Goal: Task Accomplishment & Management: Use online tool/utility

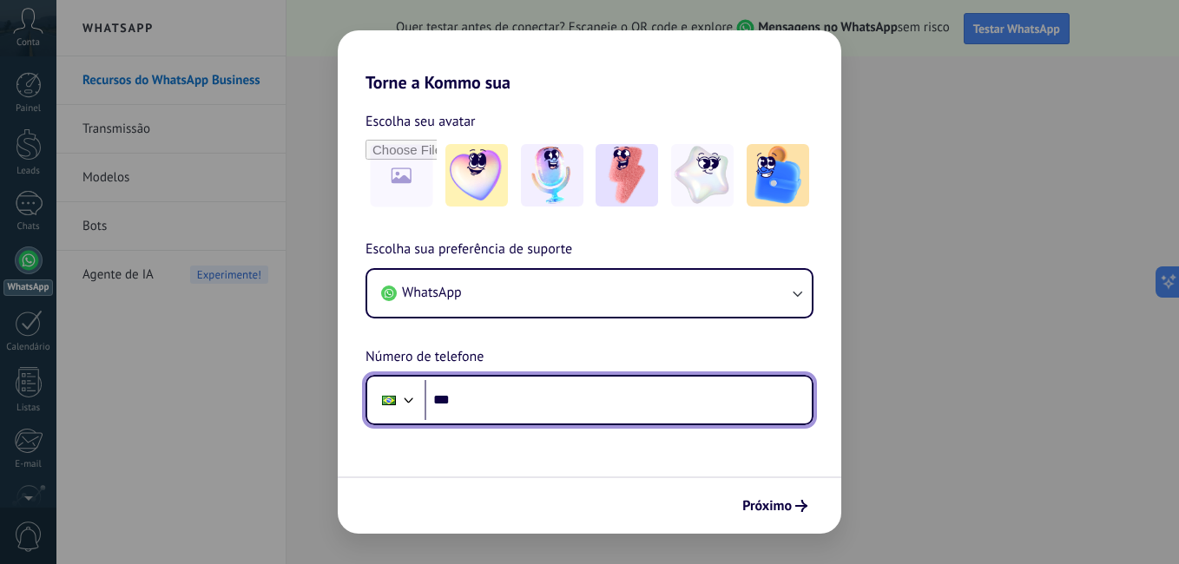
click at [565, 380] on input "***" at bounding box center [618, 400] width 387 height 40
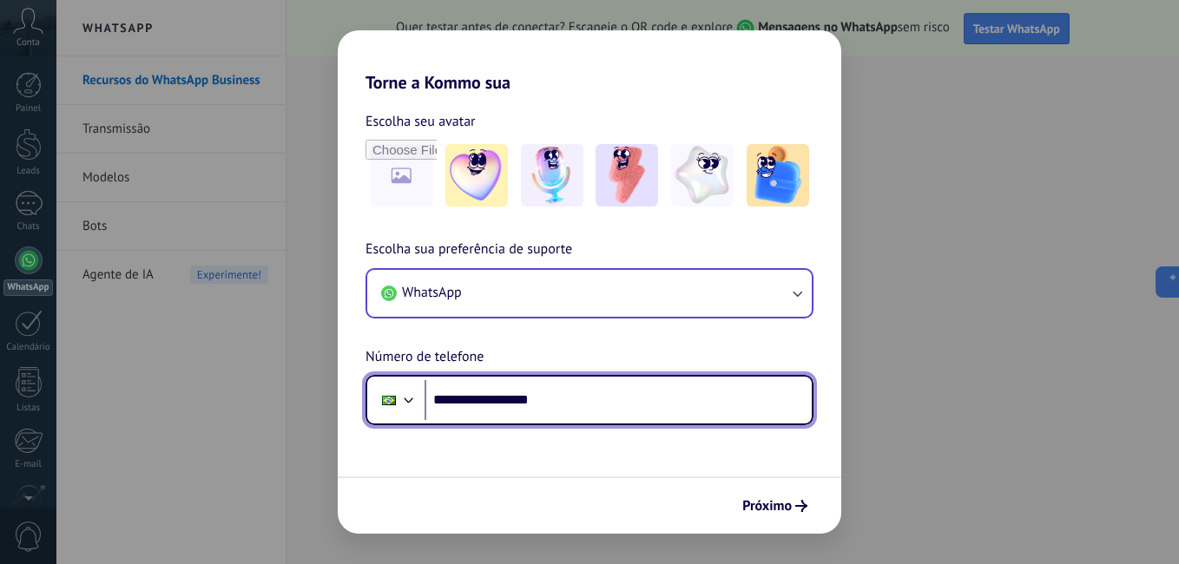
type input "**********"
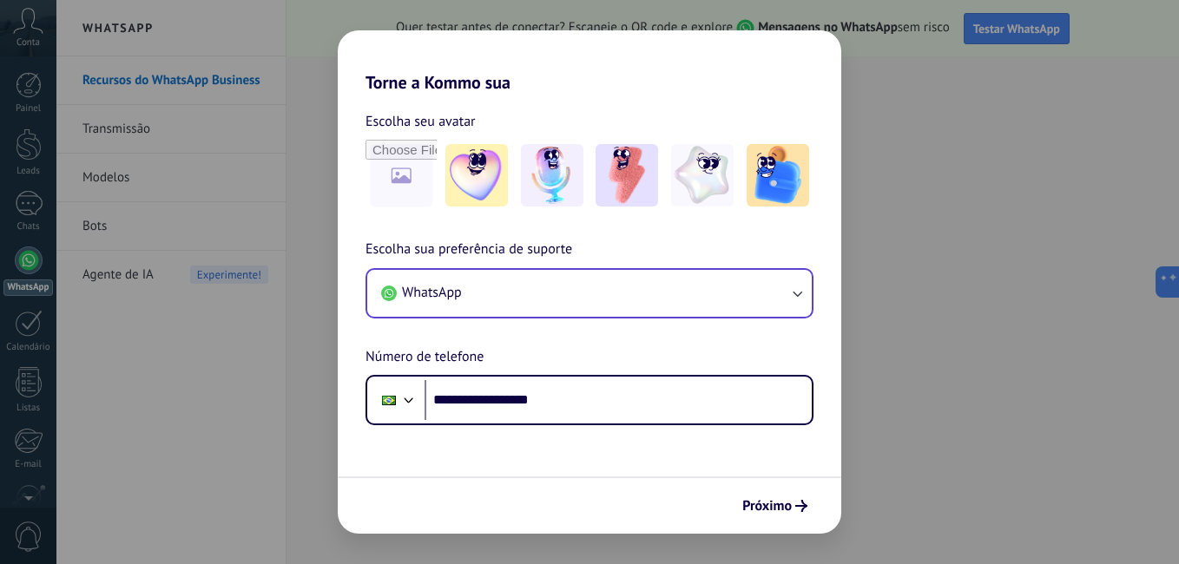
click at [733, 268] on div "WhatsApp" at bounding box center [589, 293] width 448 height 50
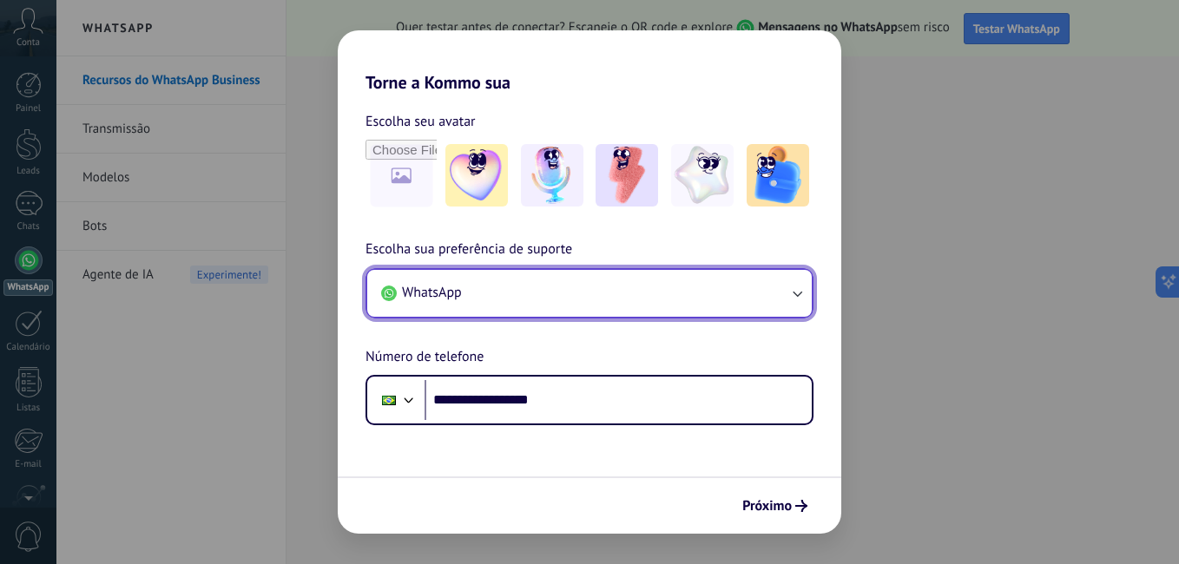
click at [731, 291] on button "WhatsApp" at bounding box center [589, 293] width 444 height 47
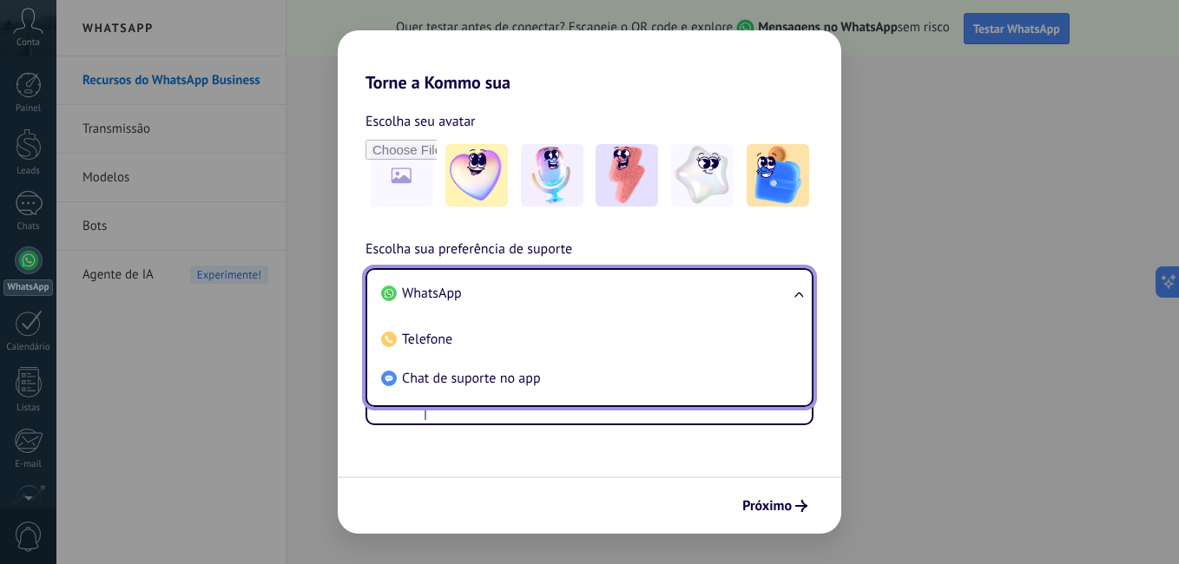
click at [731, 291] on li "WhatsApp" at bounding box center [586, 293] width 424 height 39
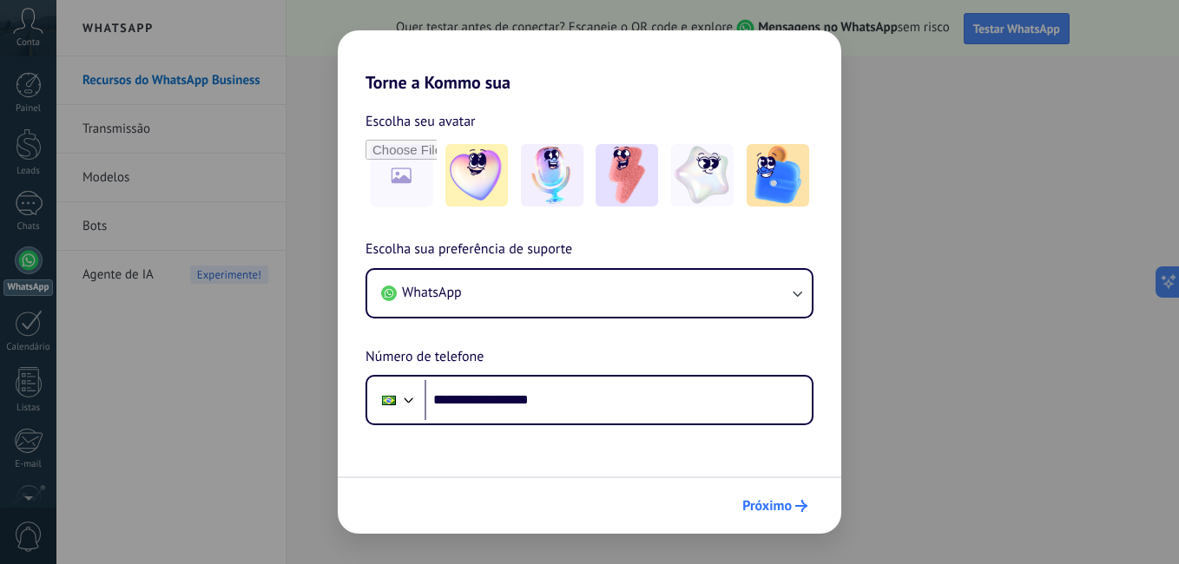
click at [744, 500] on span "Próximo" at bounding box center [766, 506] width 49 height 12
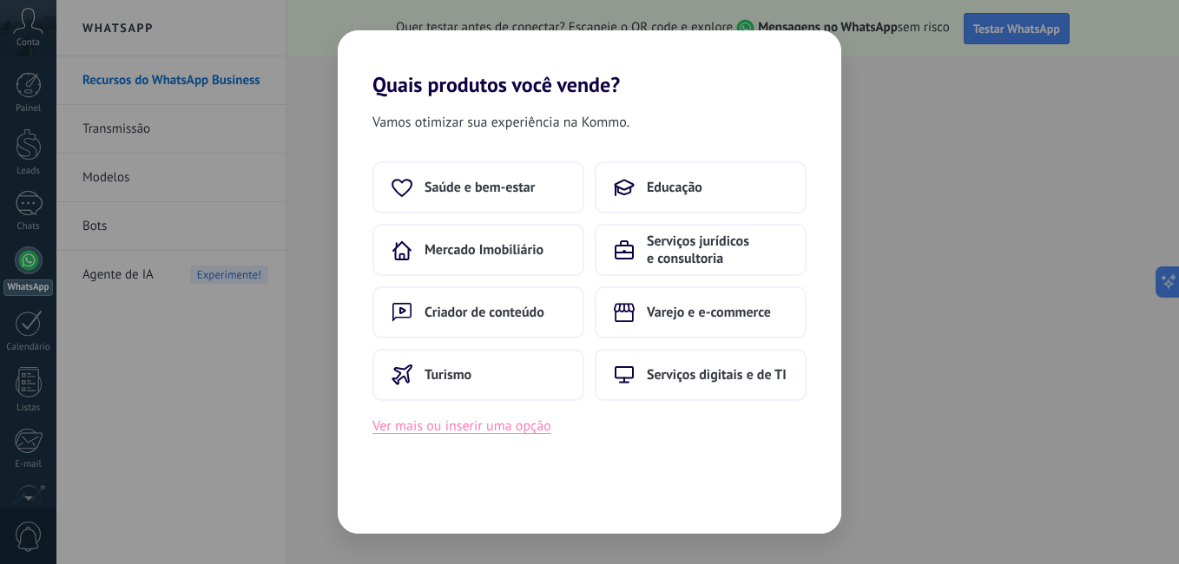
click at [521, 425] on button "Ver mais ou inserir uma opção" at bounding box center [461, 426] width 179 height 23
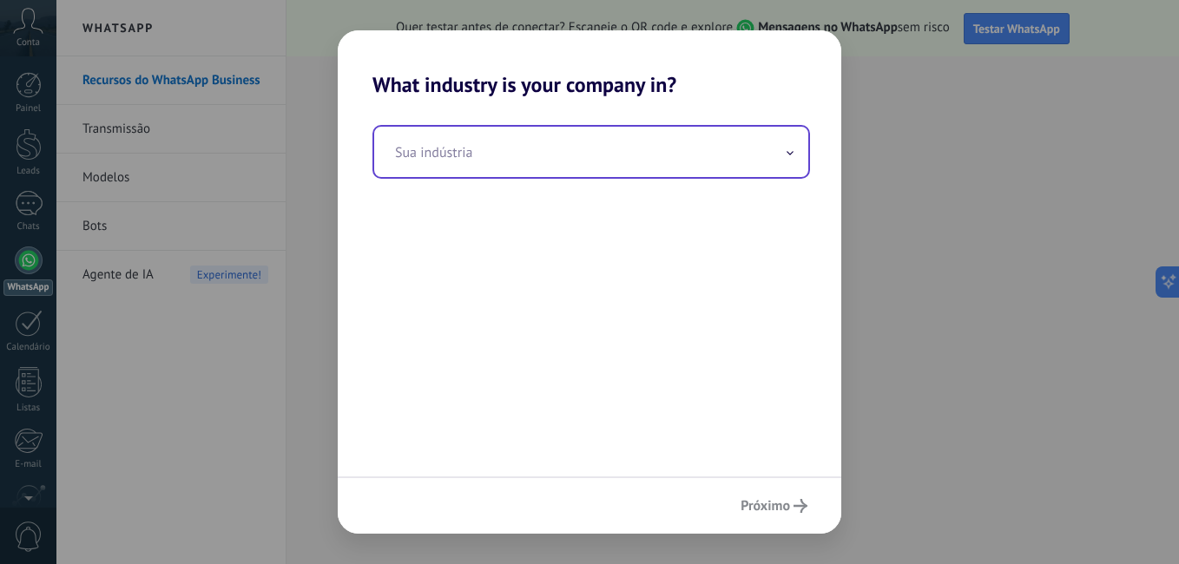
click at [541, 158] on input "text" at bounding box center [591, 152] width 434 height 50
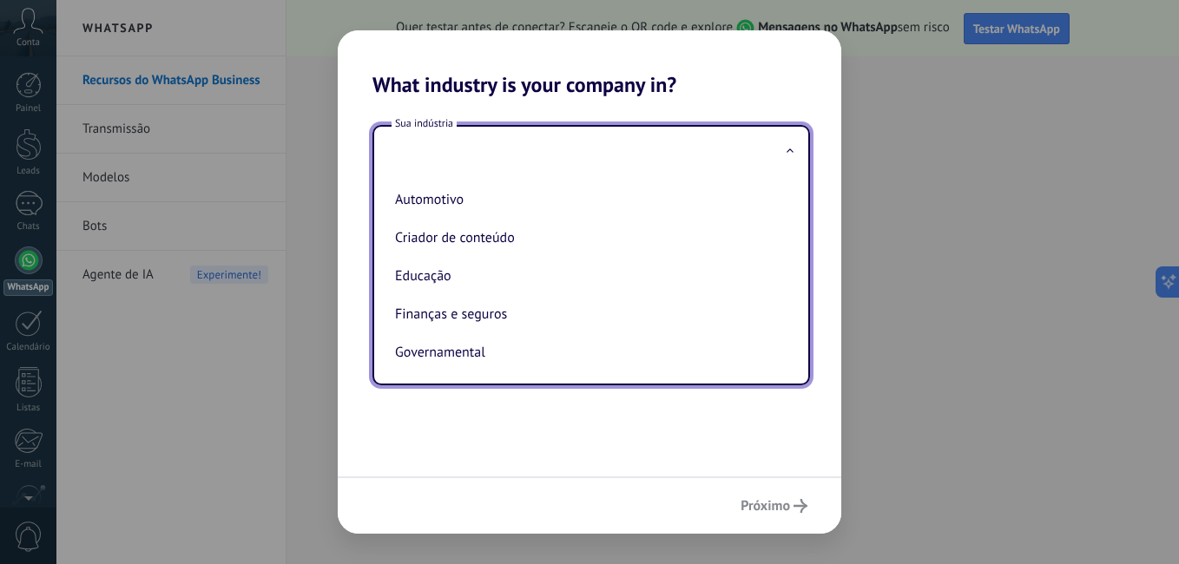
type input "*"
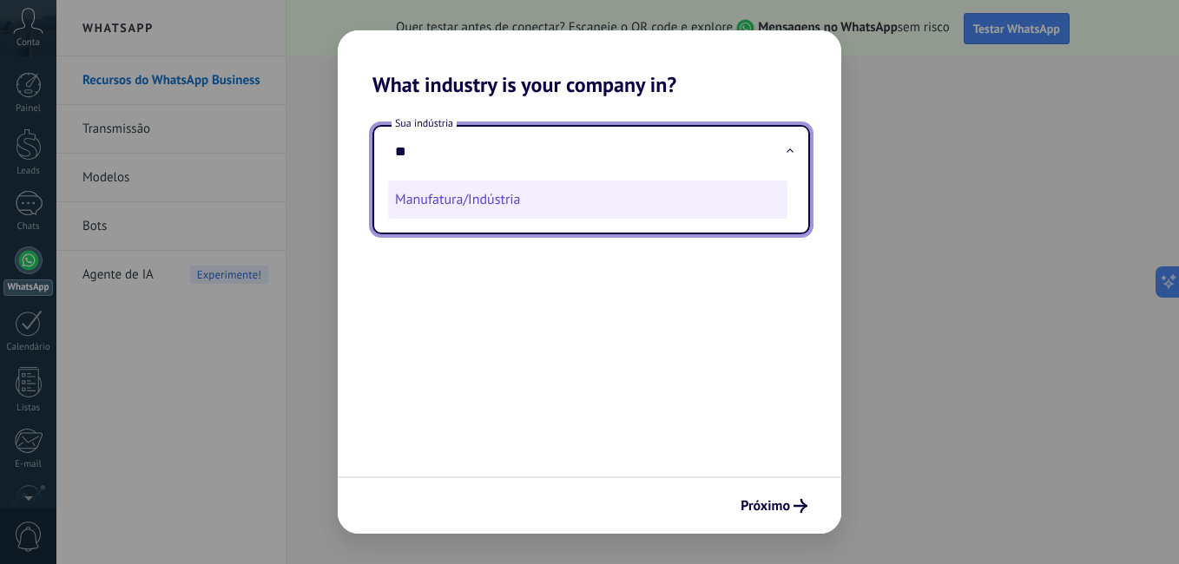
click at [500, 195] on li "Manufatura/Indústria" at bounding box center [587, 200] width 399 height 38
type input "**********"
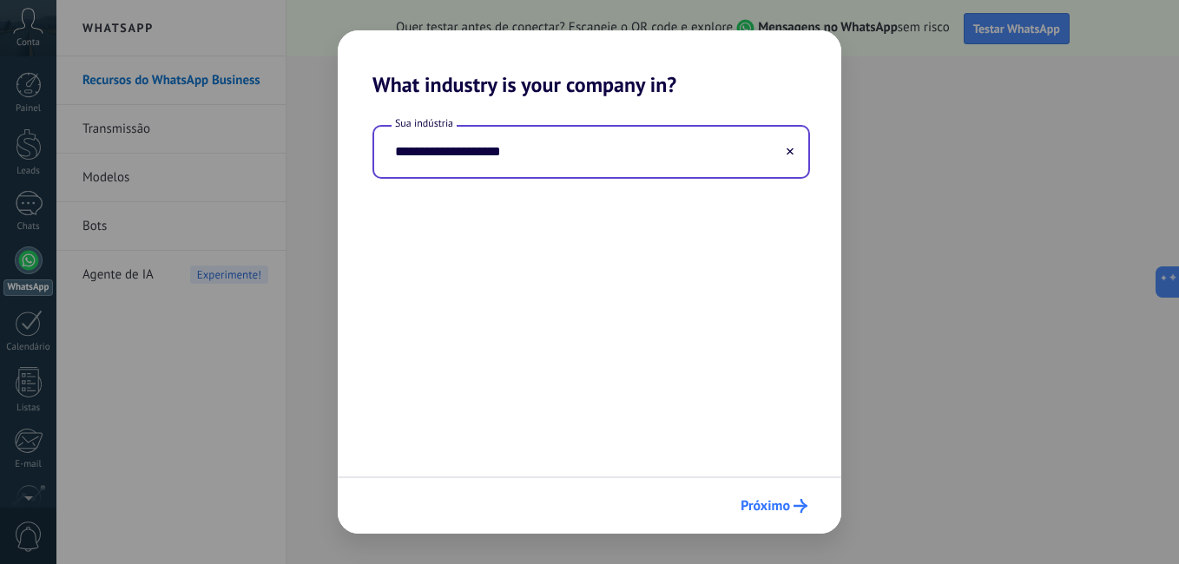
click at [785, 519] on button "Próximo" at bounding box center [774, 506] width 82 height 30
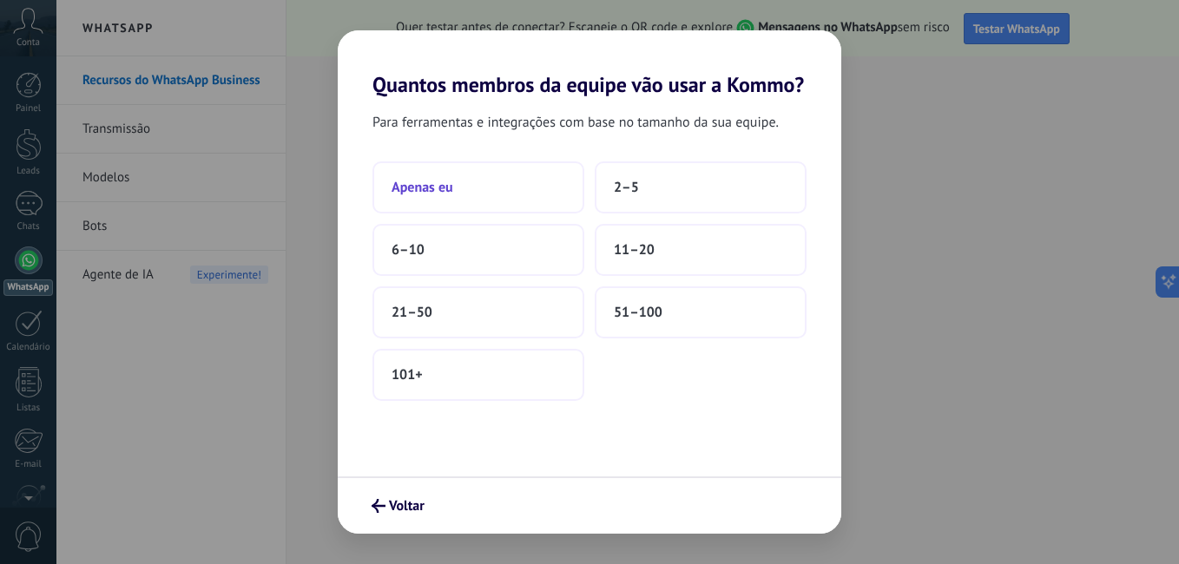
click at [475, 200] on button "Apenas eu" at bounding box center [478, 187] width 212 height 52
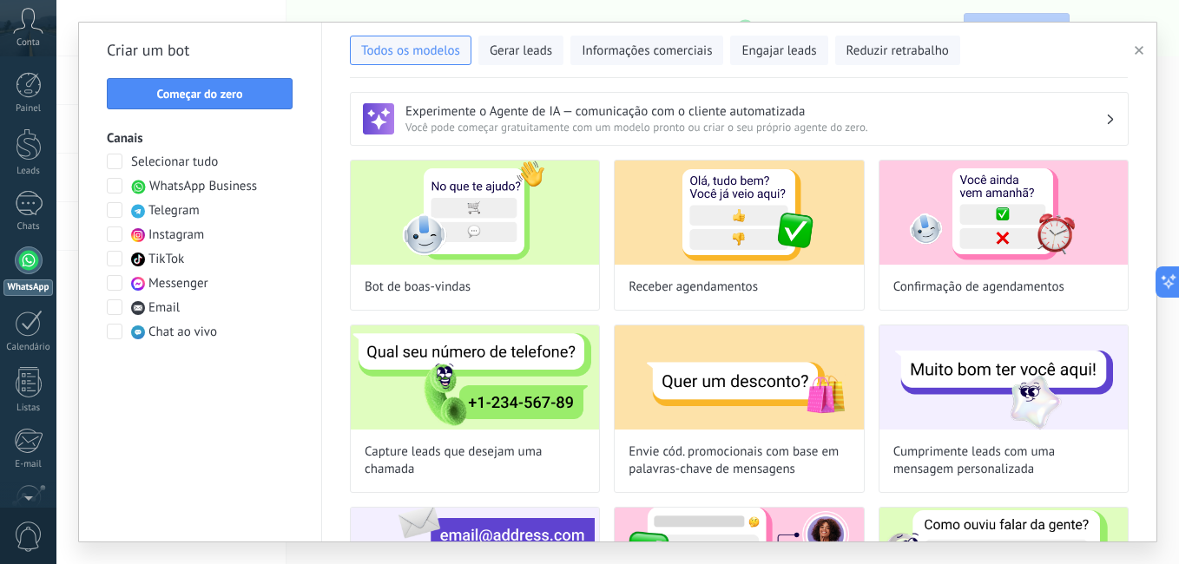
drag, startPoint x: 587, startPoint y: 265, endPoint x: 605, endPoint y: 136, distance: 129.8
click at [605, 136] on div "Experimente o Agente de IA — comunicação com o cliente automatizada Você pode c…" at bounding box center [739, 310] width 834 height 464
click at [701, 121] on span "Você pode começar gratuitamente com um modelo pronto ou criar o seu próprio age…" at bounding box center [755, 127] width 700 height 15
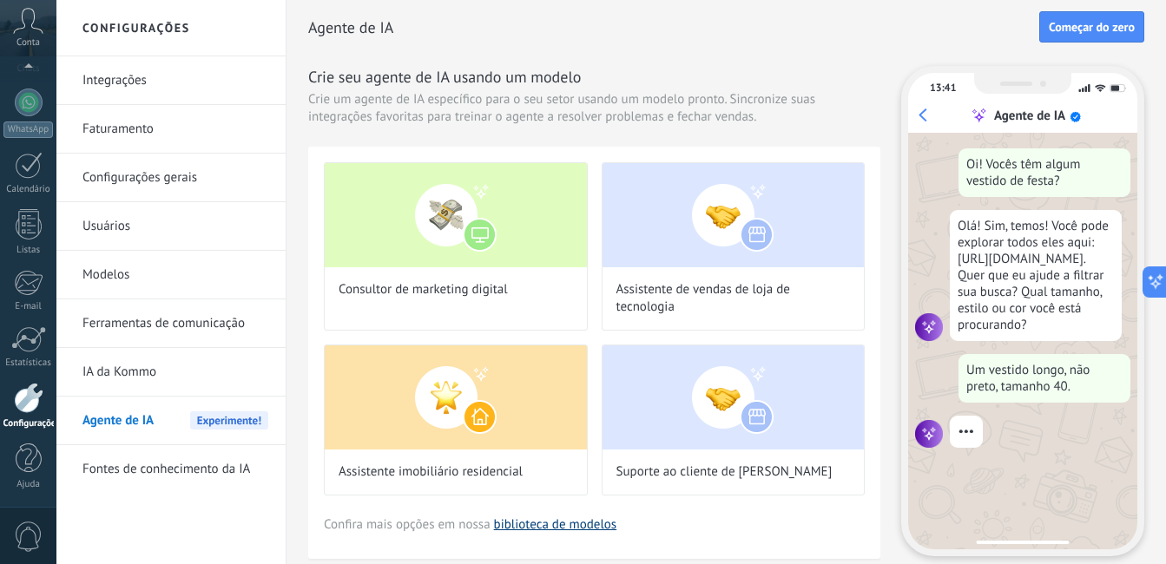
click at [544, 531] on link "biblioteca de modelos" at bounding box center [555, 525] width 123 height 16
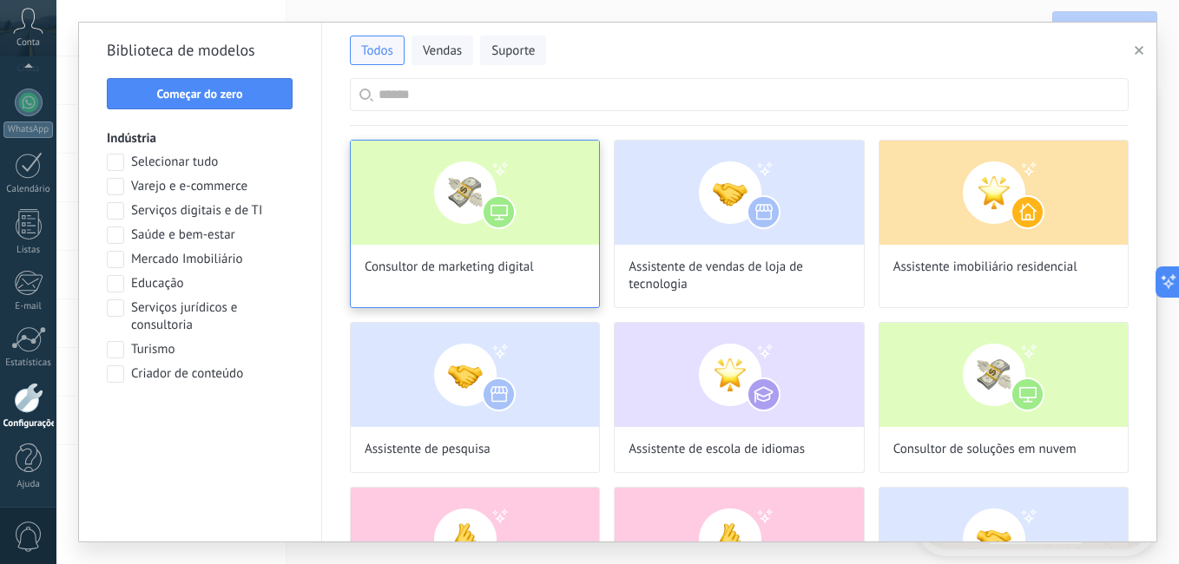
scroll to position [52, 0]
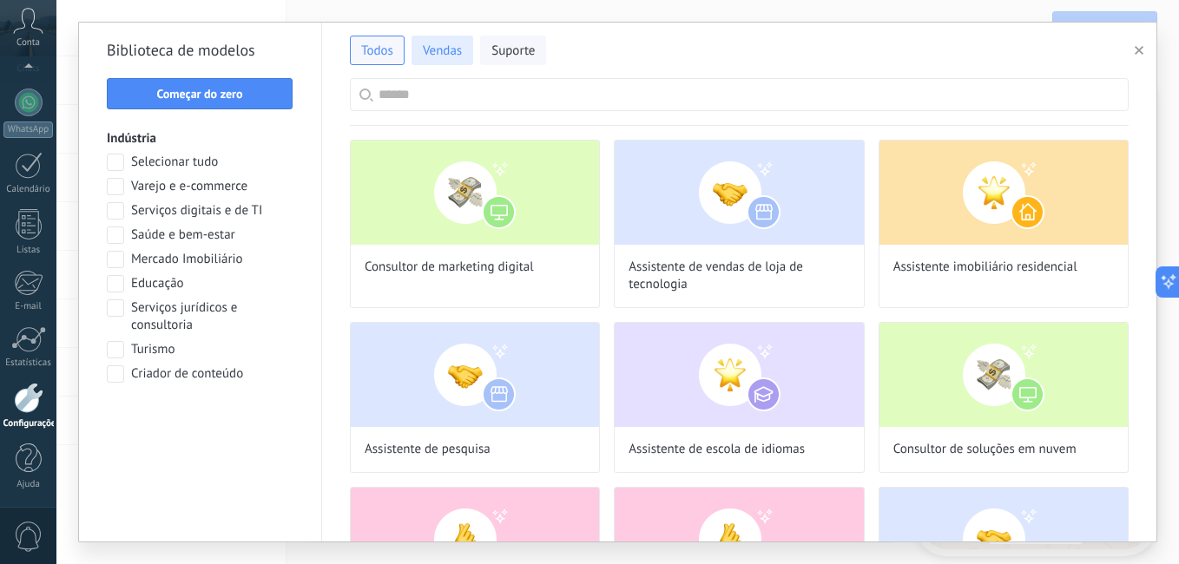
click at [447, 52] on span "Vendas" at bounding box center [442, 51] width 39 height 17
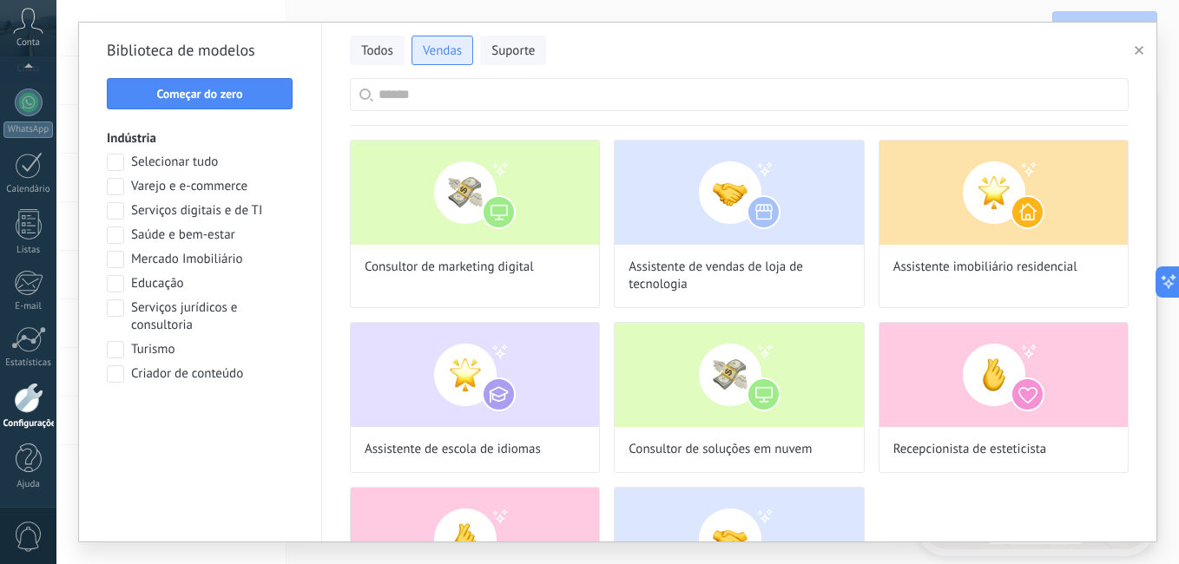
scroll to position [159, 0]
click at [213, 93] on span "Começar do zero" at bounding box center [199, 94] width 86 height 12
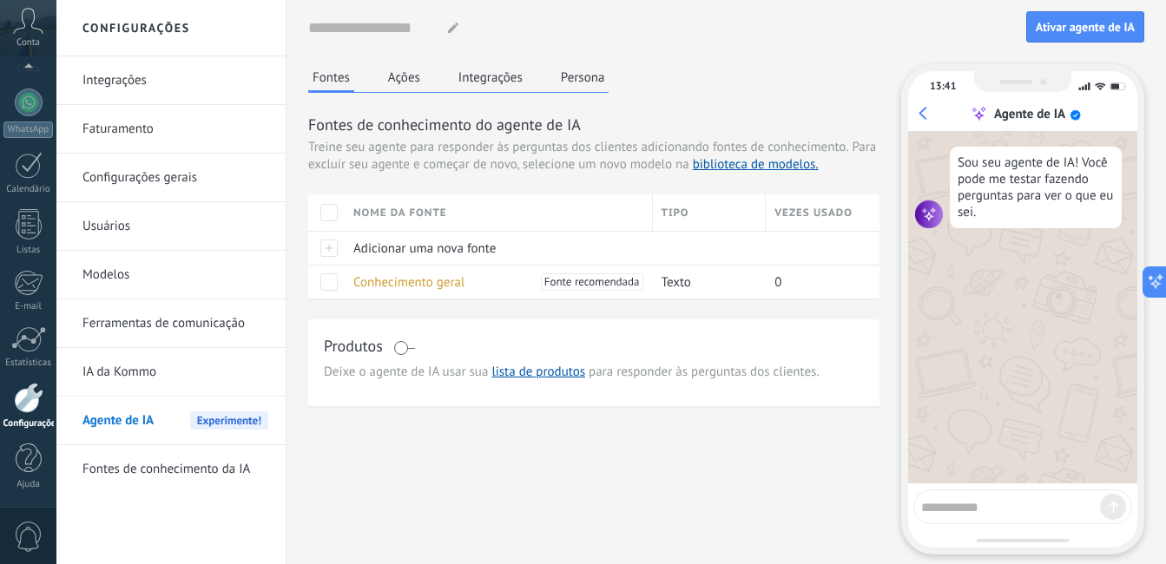
click at [457, 31] on icon at bounding box center [453, 28] width 10 height 10
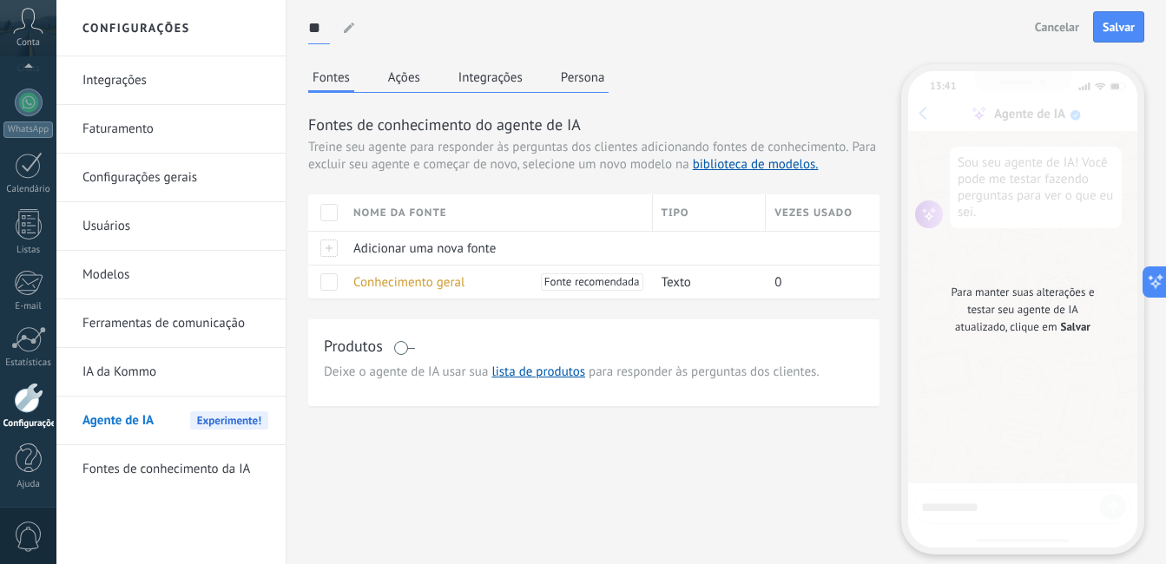
type input "*"
click at [316, 30] on input "**********" at bounding box center [427, 27] width 238 height 31
type input "**********"
click at [434, 243] on span "Adicionar uma nova fonte" at bounding box center [424, 248] width 142 height 16
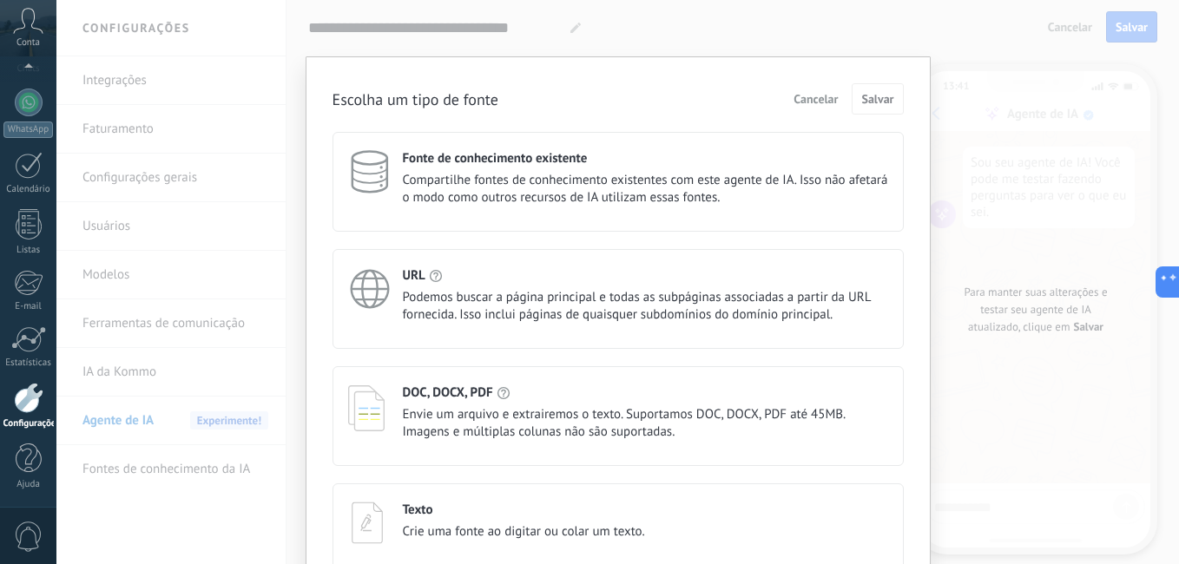
scroll to position [89, 0]
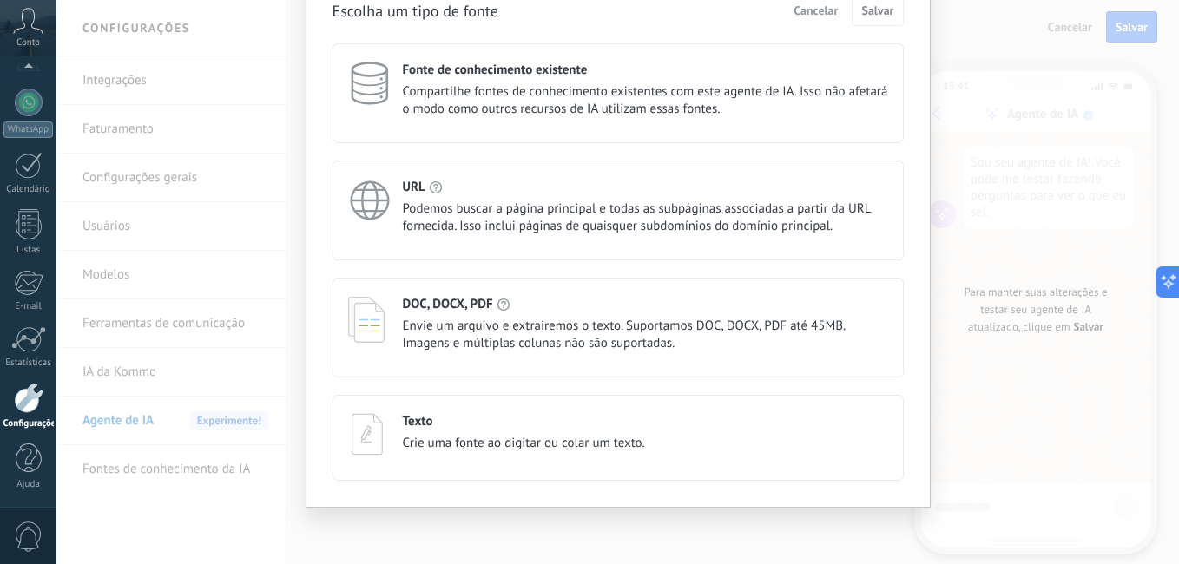
click at [521, 439] on span "Crie uma fonte ao digitar ou colar um texto." at bounding box center [524, 443] width 242 height 17
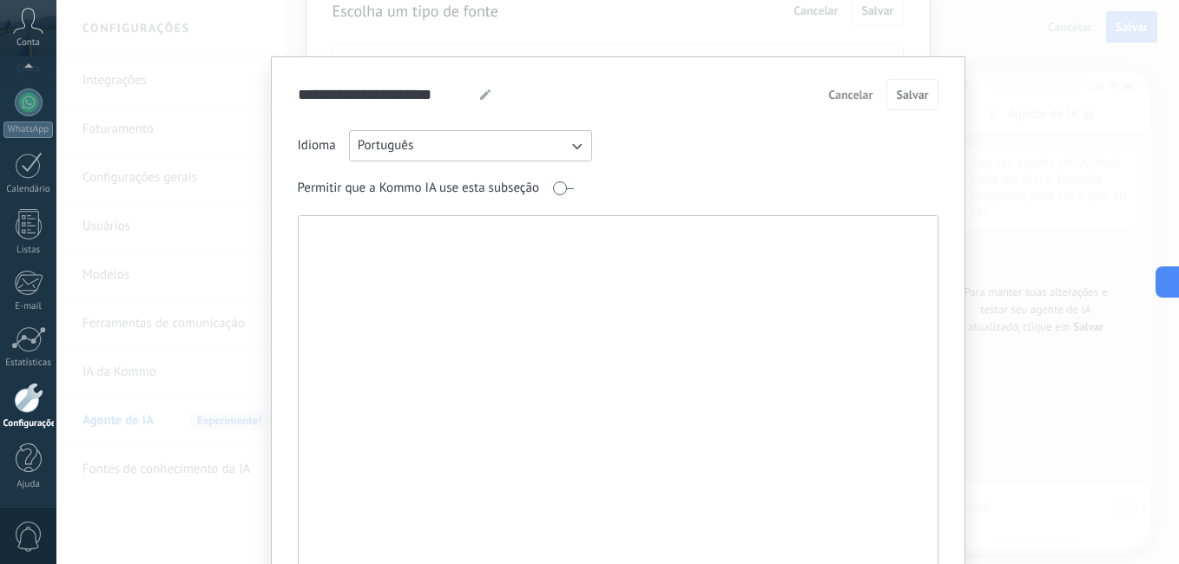
paste textarea "**********"
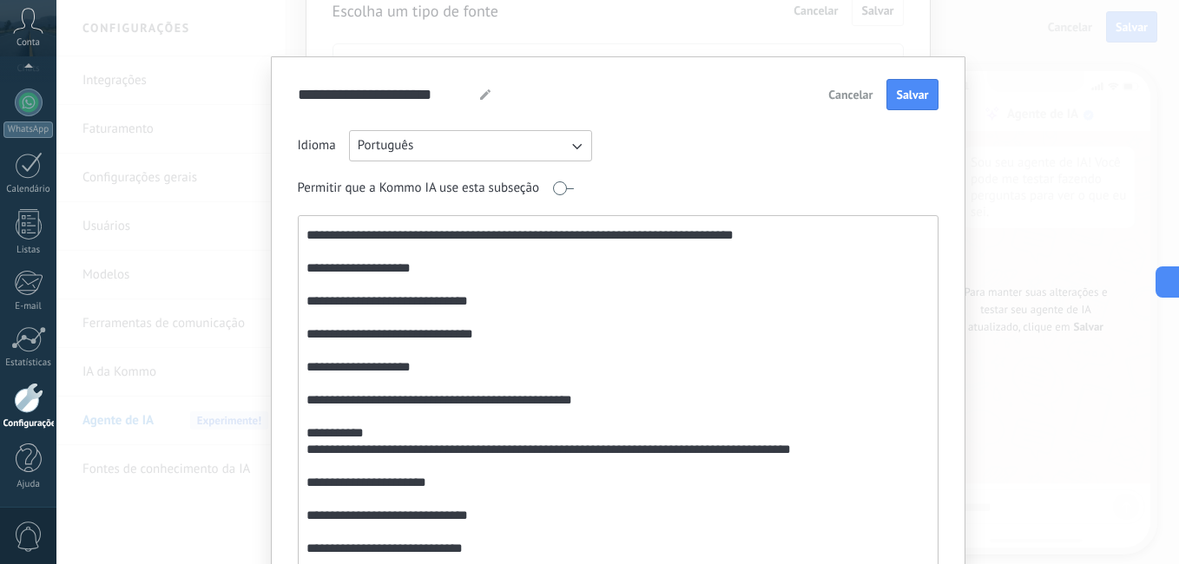
scroll to position [25, 0]
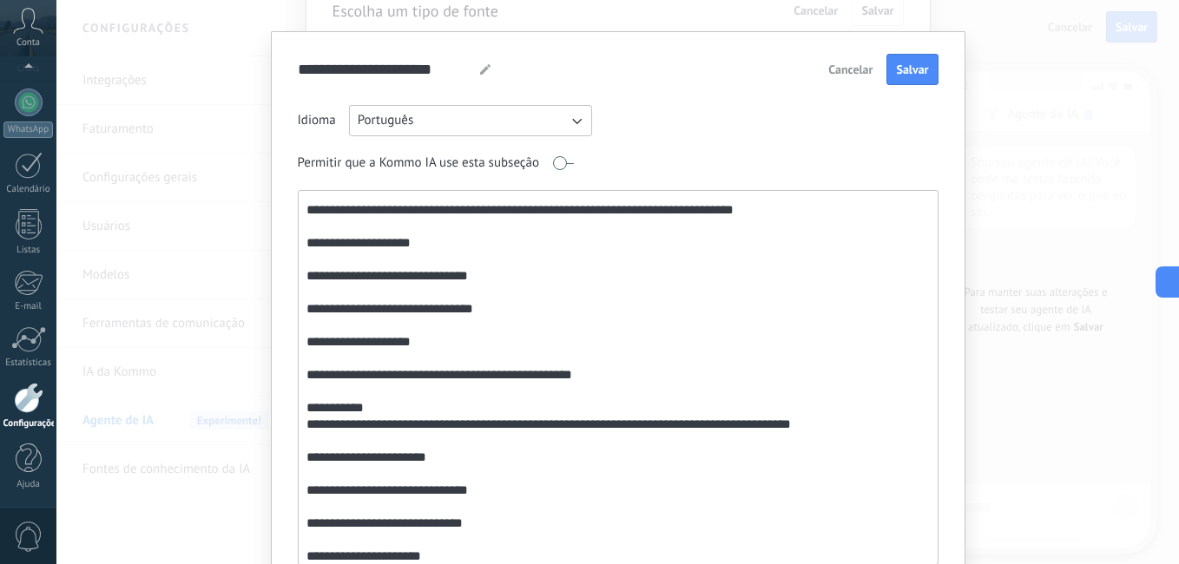
click at [497, 272] on textarea at bounding box center [616, 377] width 635 height 373
drag, startPoint x: 497, startPoint y: 272, endPoint x: 476, endPoint y: 239, distance: 39.5
click at [497, 272] on textarea at bounding box center [616, 377] width 635 height 373
type textarea "**********"
click at [958, 68] on div "**********" at bounding box center [618, 311] width 694 height 561
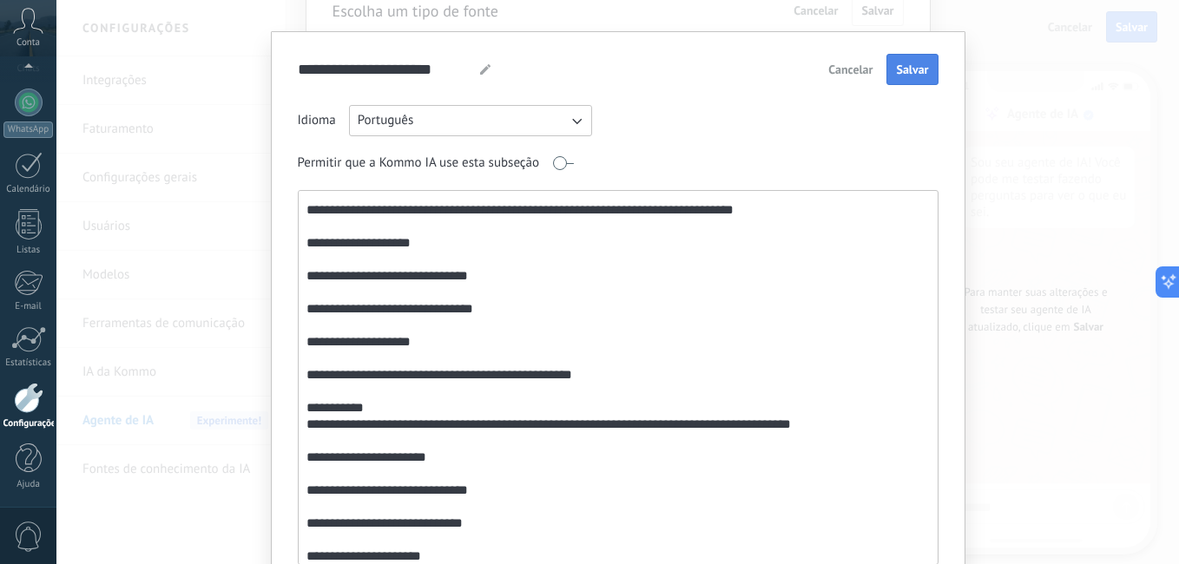
click at [912, 55] on button "Salvar" at bounding box center [911, 69] width 51 height 31
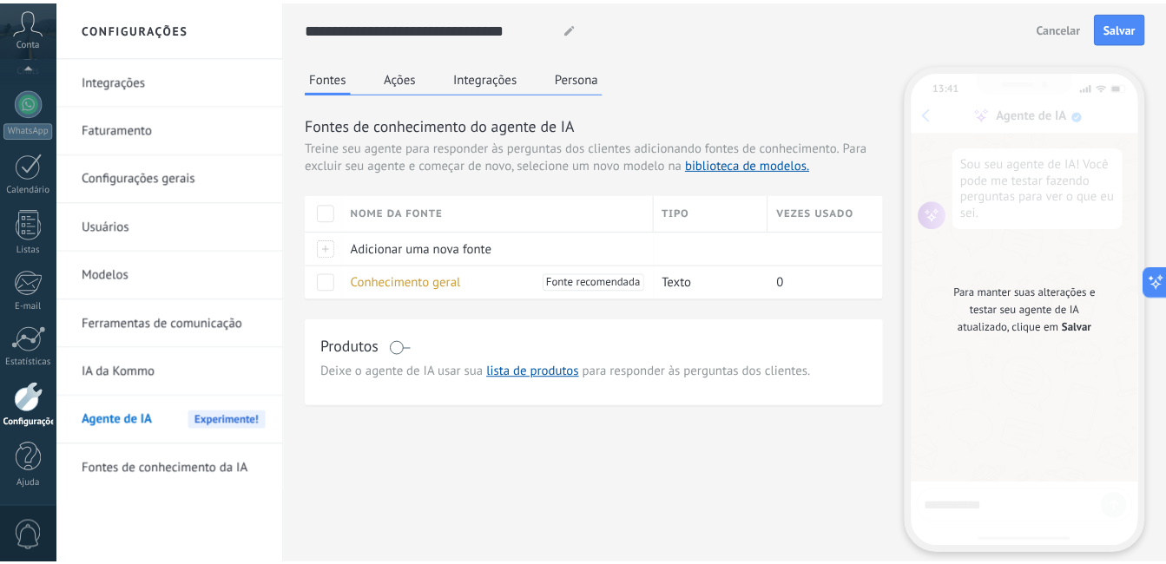
scroll to position [0, 0]
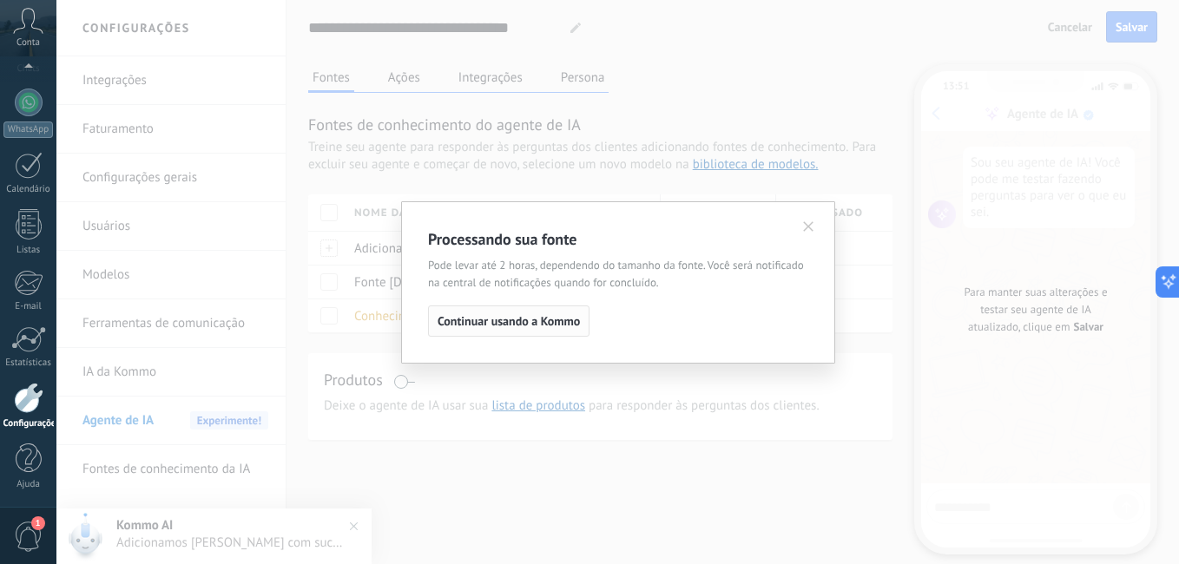
click at [558, 322] on span "Continuar usando a Kommo" at bounding box center [509, 321] width 142 height 12
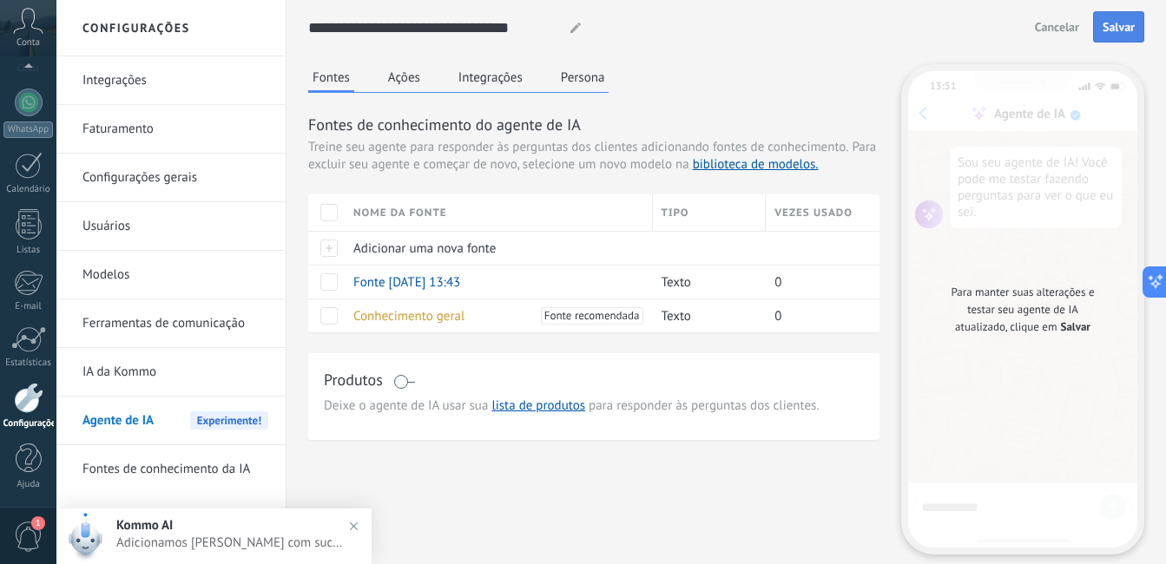
click at [1115, 23] on span "Salvar" at bounding box center [1119, 27] width 32 height 12
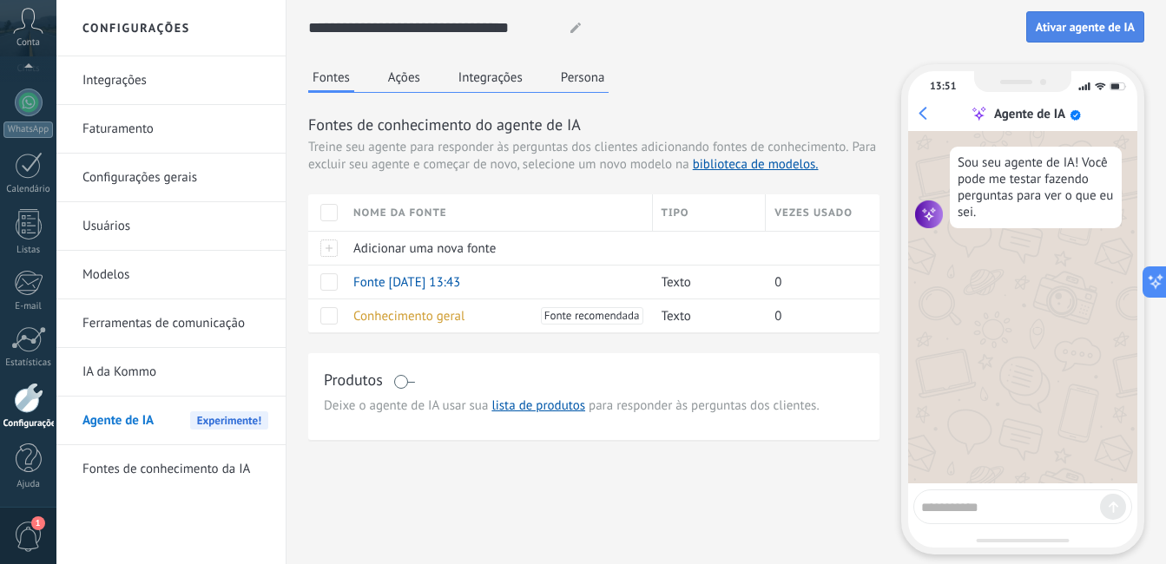
click at [1049, 31] on span "Ativar agente de IA" at bounding box center [1085, 27] width 99 height 12
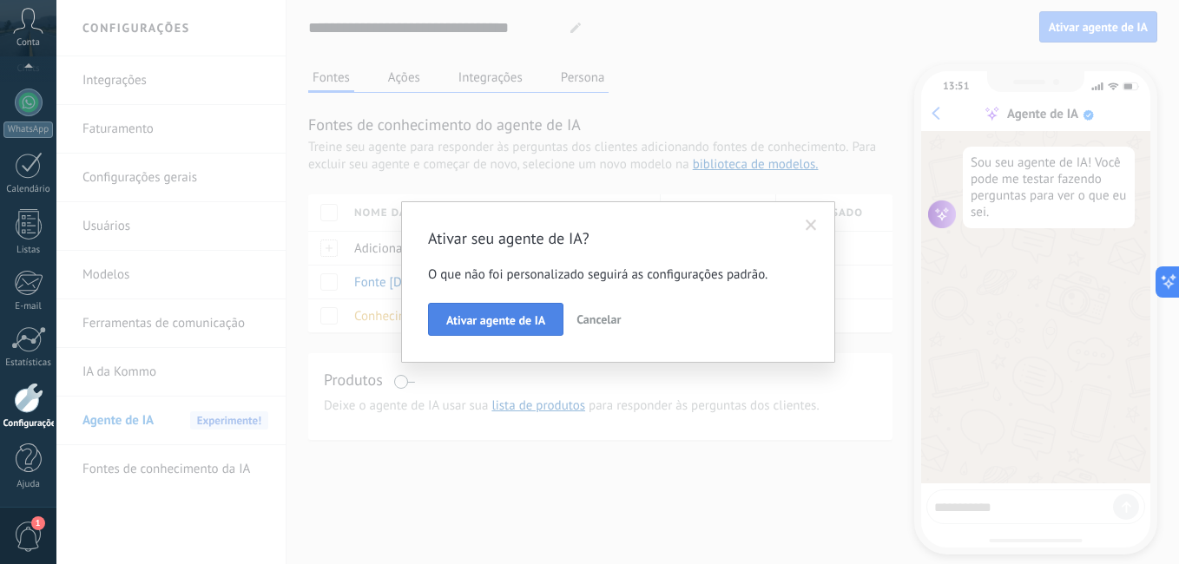
click at [514, 326] on span "Ativar agente de IA" at bounding box center [495, 320] width 99 height 12
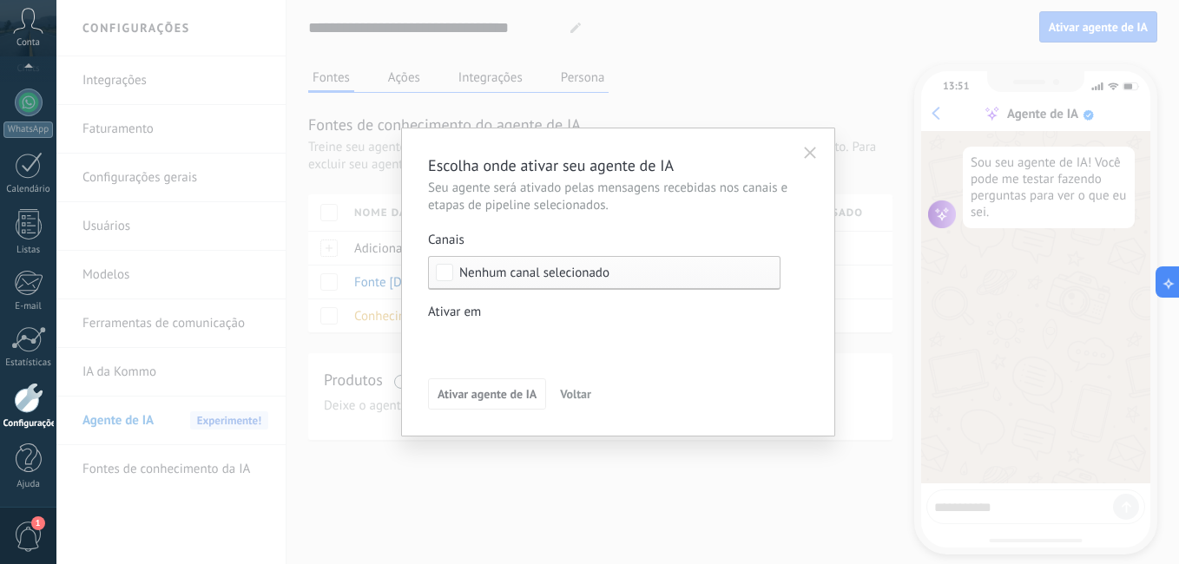
click at [548, 280] on div "Nenhum canal selecionado" at bounding box center [604, 273] width 352 height 34
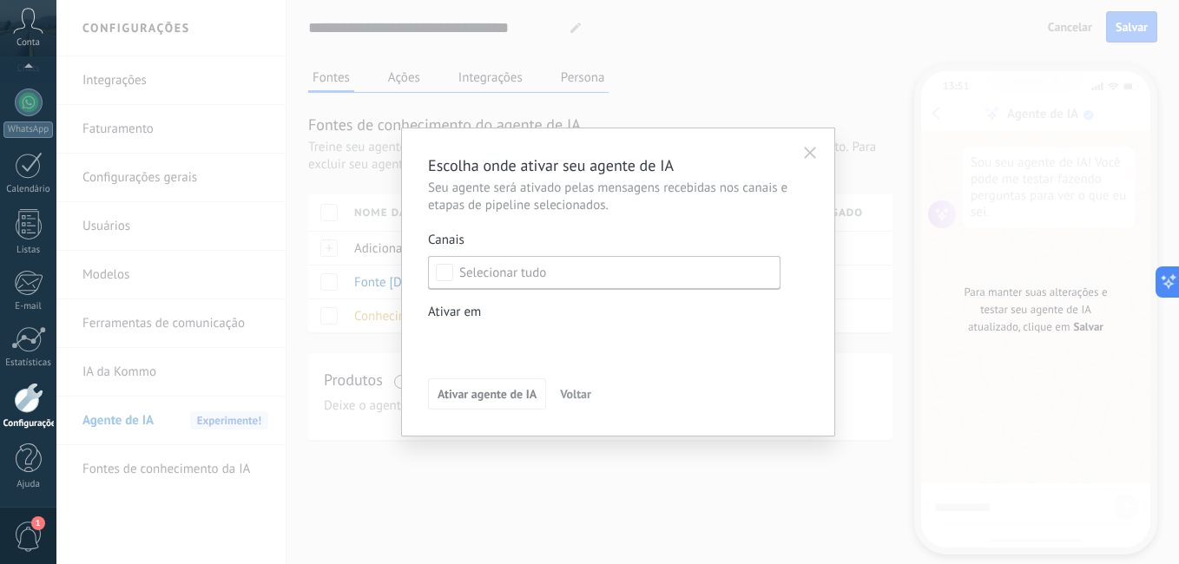
click at [0, 0] on div "Leads de entrada Contato inicial Discussões Tomada de decisão Discussão de cont…" at bounding box center [0, 0] width 0 height 0
click at [607, 273] on div at bounding box center [617, 282] width 1122 height 564
click at [514, 263] on div "Nenhum canal selecionado" at bounding box center [604, 273] width 352 height 34
click at [431, 263] on label "Selecionar tudo" at bounding box center [604, 272] width 351 height 31
click at [719, 315] on div "Ativar em" at bounding box center [604, 312] width 352 height 17
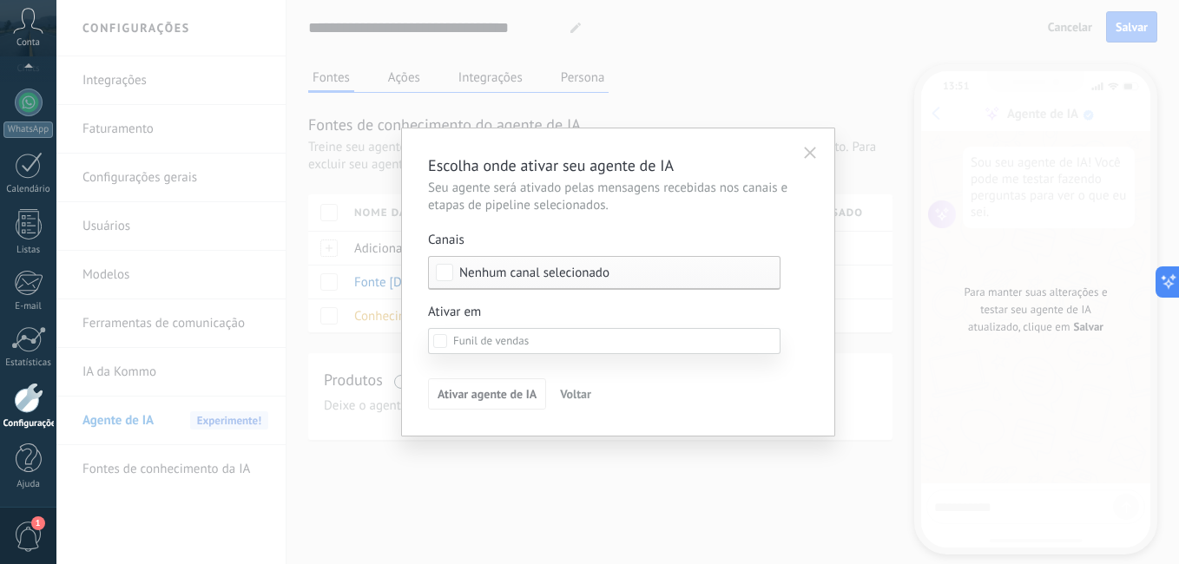
click at [707, 286] on div at bounding box center [617, 282] width 1122 height 564
click at [707, 276] on span "Nenhum canal selecionado" at bounding box center [608, 273] width 299 height 13
click at [804, 143] on button "button" at bounding box center [809, 150] width 31 height 26
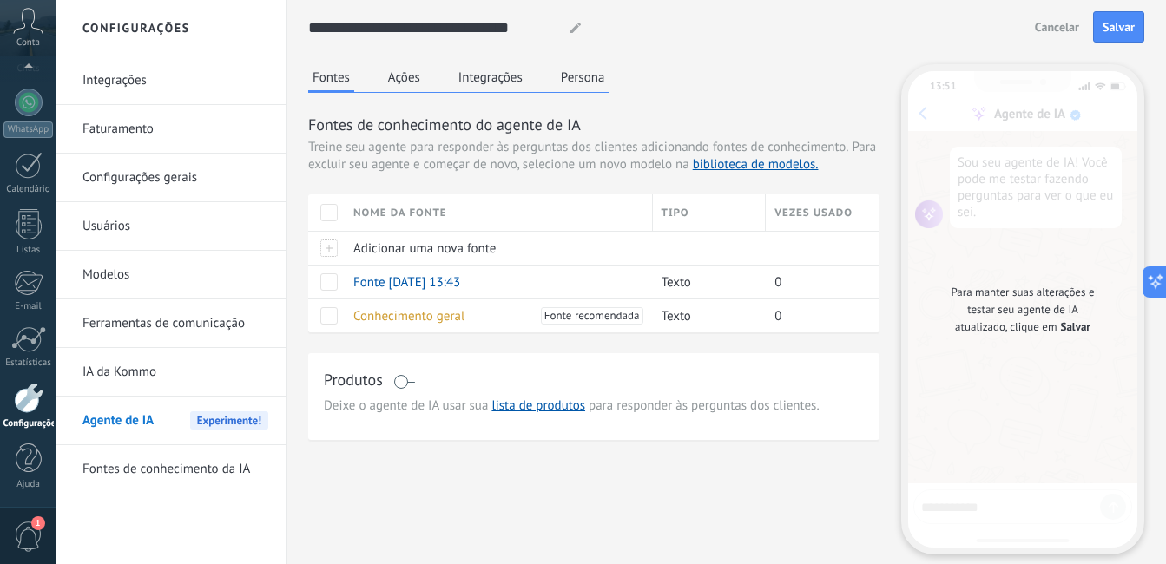
click at [411, 72] on button "Ações" at bounding box center [404, 77] width 41 height 26
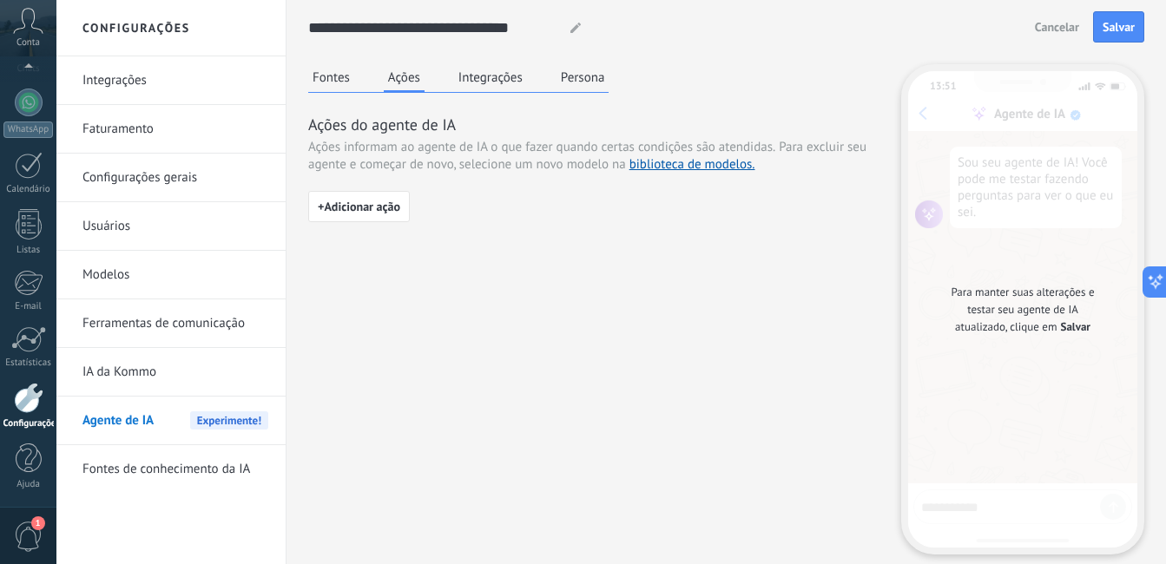
click at [584, 76] on button "Persona" at bounding box center [582, 77] width 53 height 26
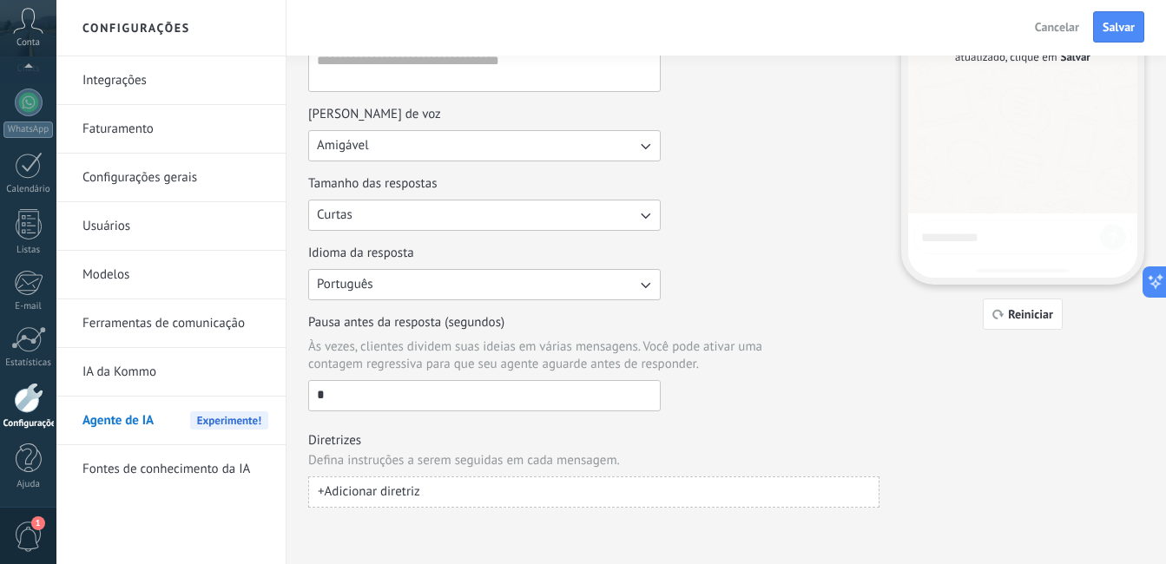
scroll to position [183, 0]
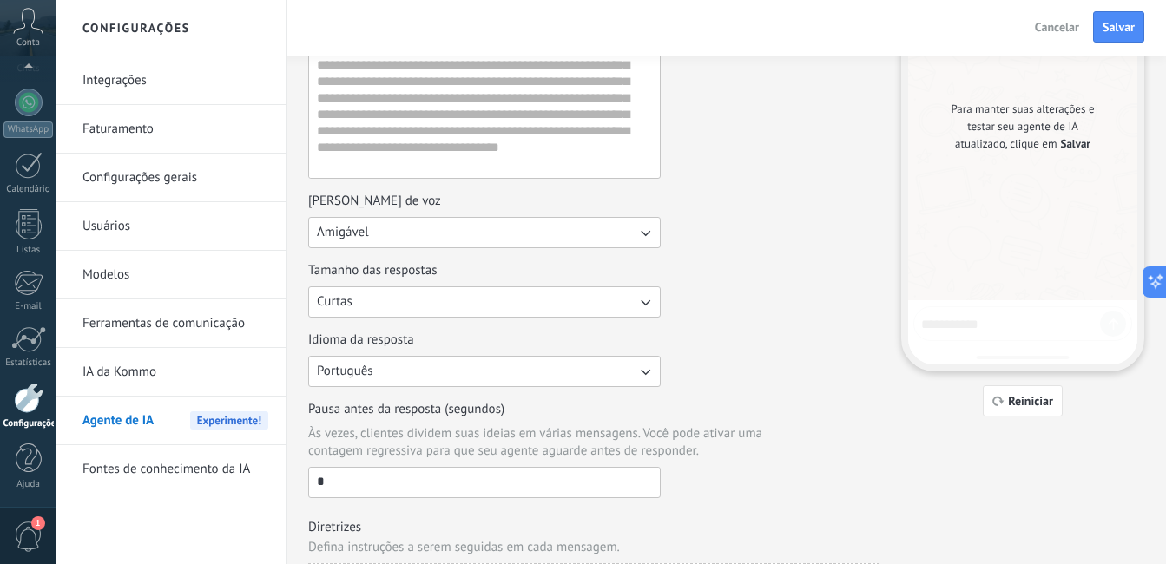
click at [161, 229] on link "Usuários" at bounding box center [175, 226] width 186 height 49
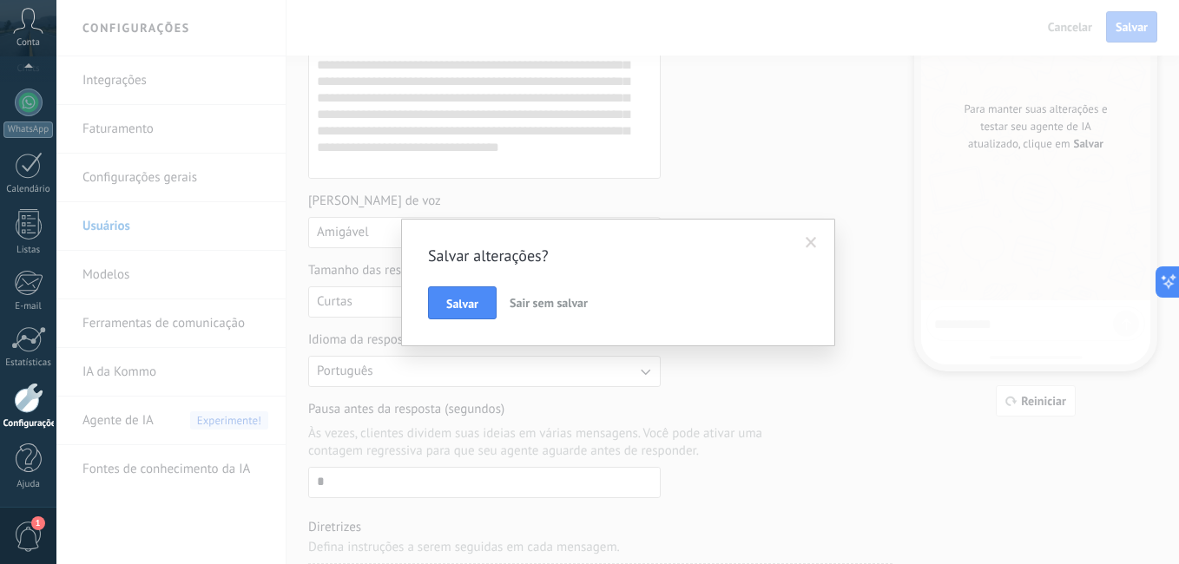
click at [538, 308] on span "Sair sem salvar" at bounding box center [549, 303] width 78 height 16
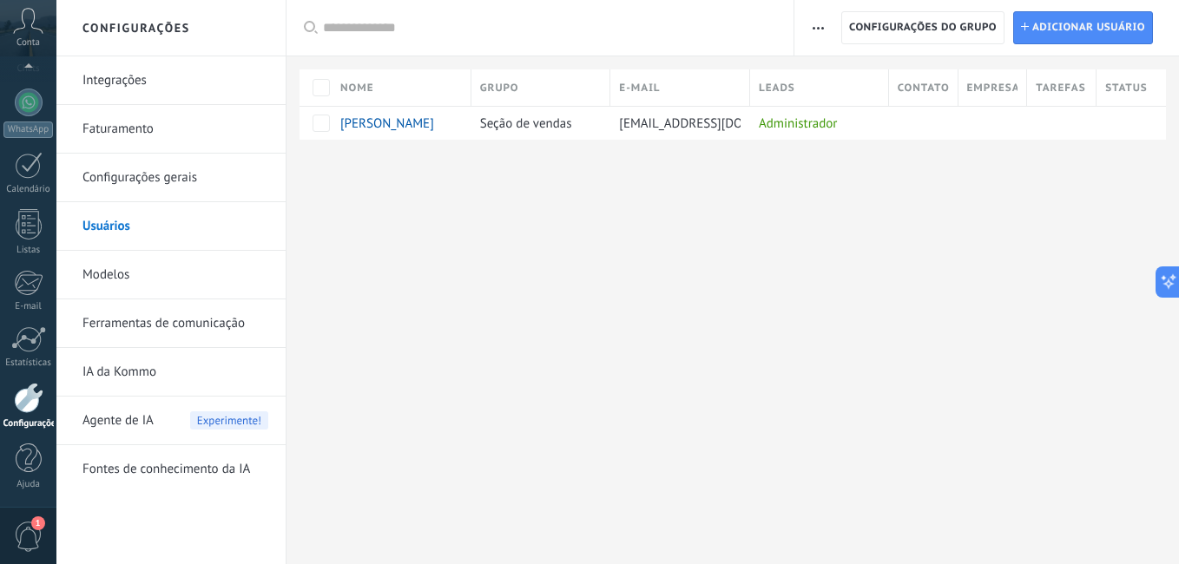
click at [168, 185] on link "Configurações gerais" at bounding box center [175, 178] width 186 height 49
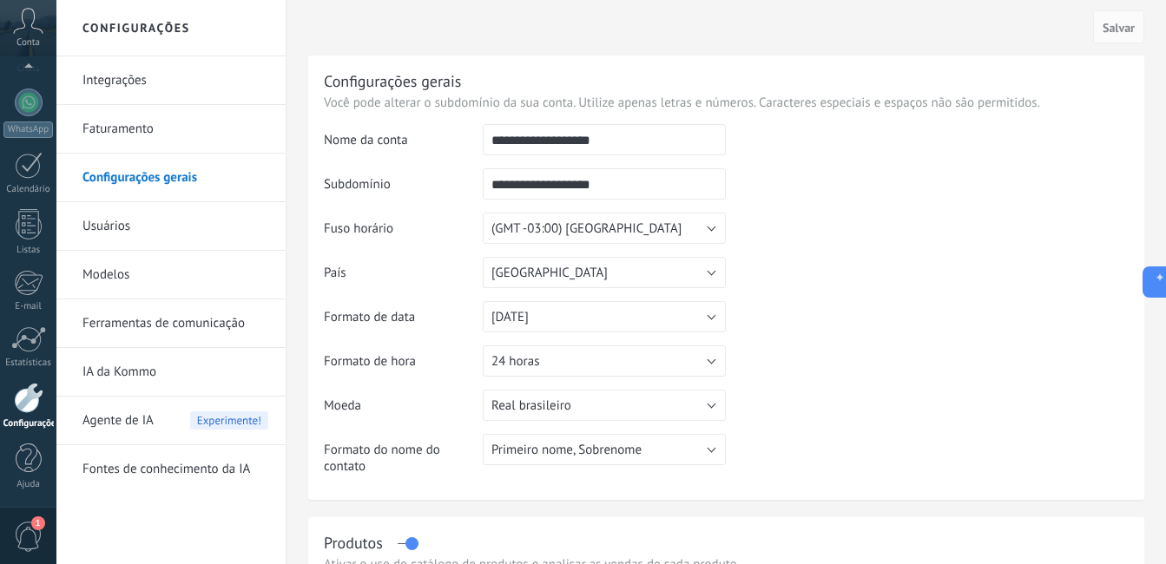
click at [182, 128] on link "Faturamento" at bounding box center [175, 129] width 186 height 49
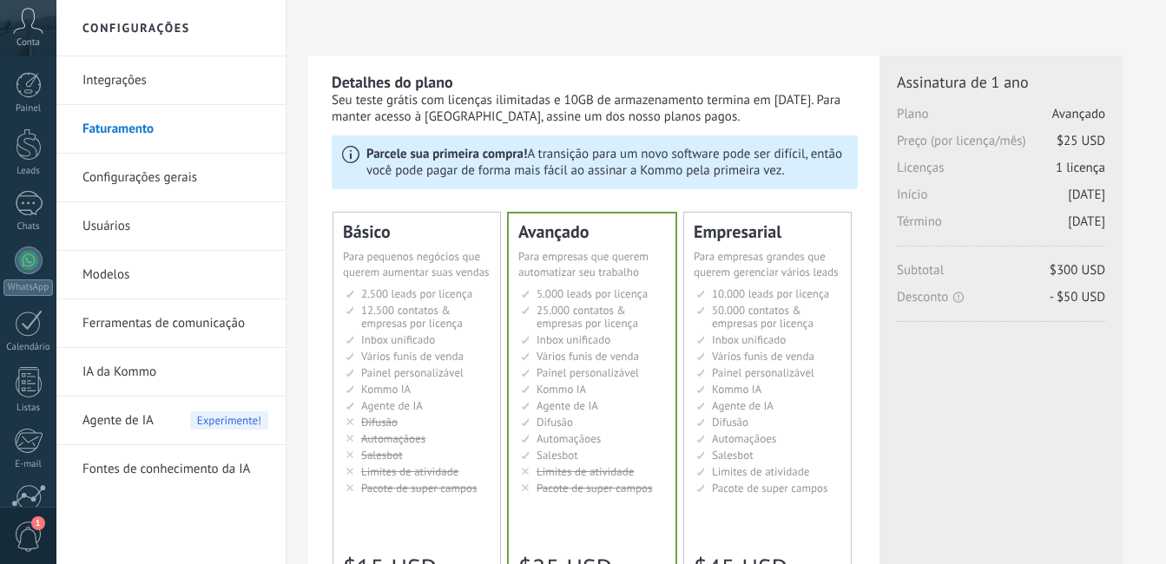
click at [94, 70] on link "Integrações" at bounding box center [175, 80] width 186 height 49
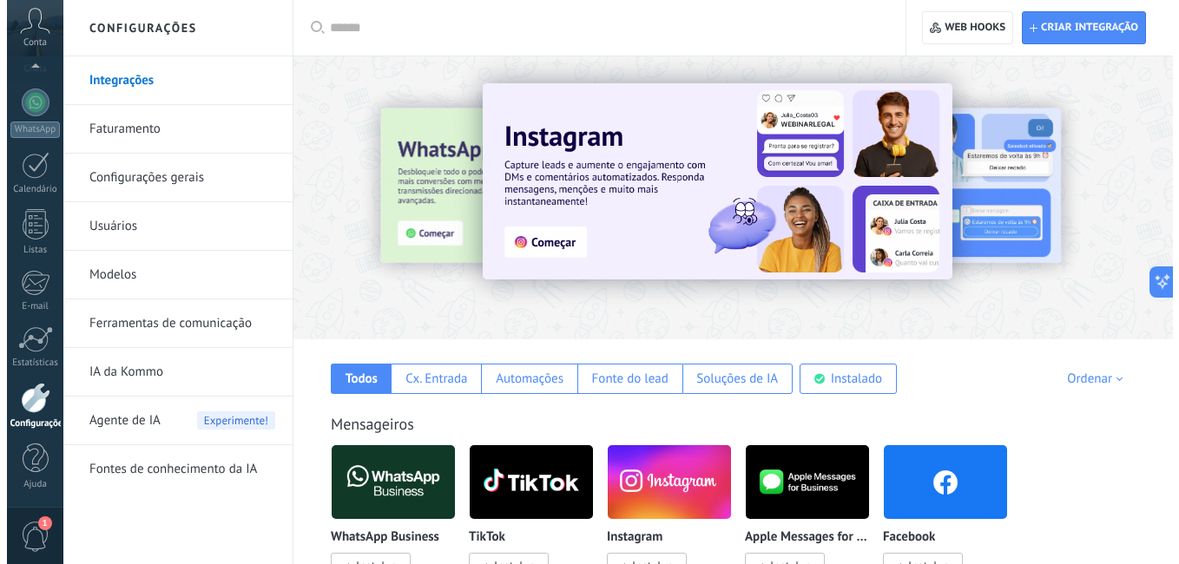
scroll to position [260, 0]
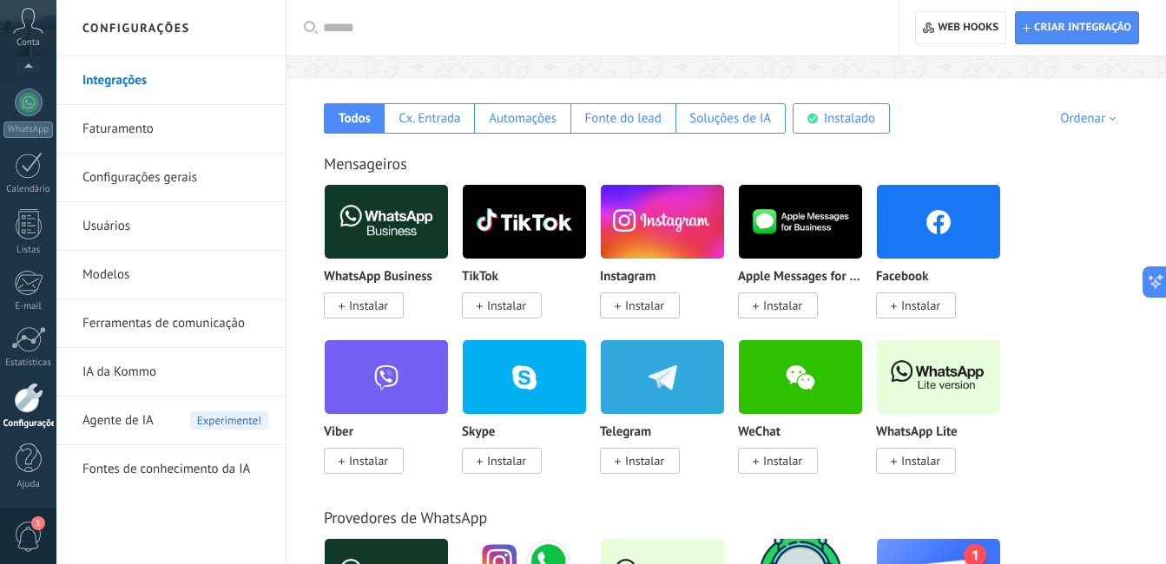
click at [371, 300] on span "Instalar" at bounding box center [368, 306] width 39 height 16
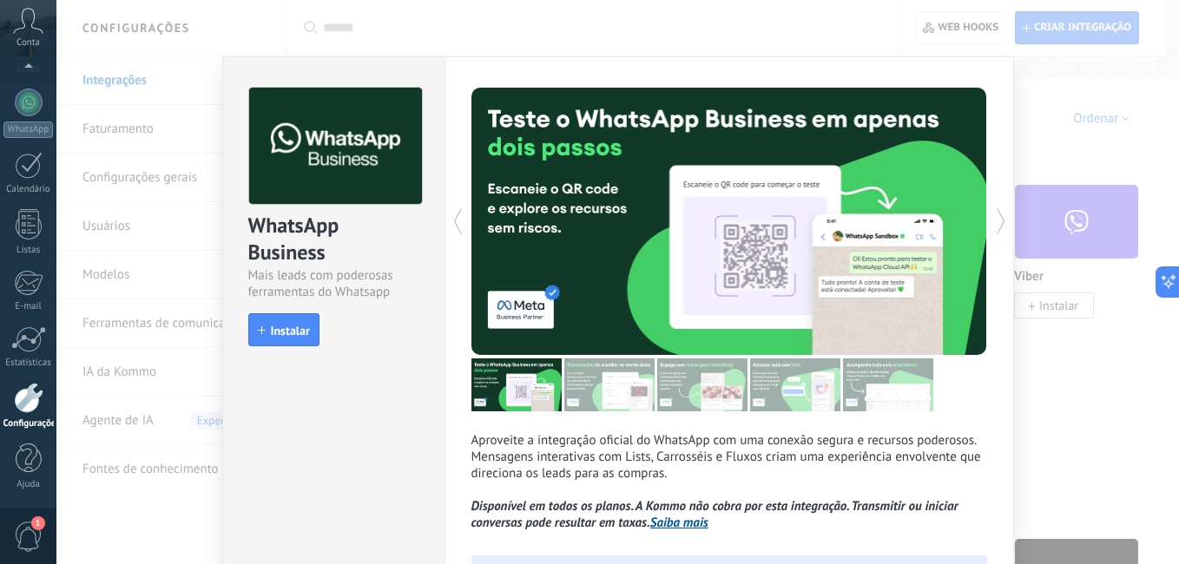
scroll to position [145, 0]
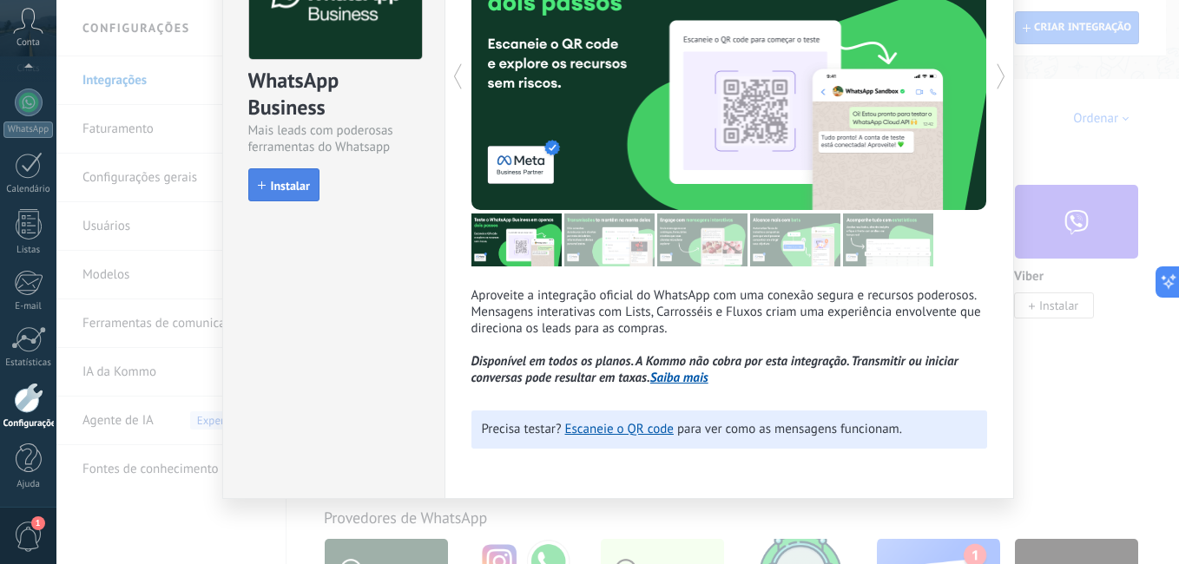
click at [267, 182] on span "Instalar" at bounding box center [284, 186] width 52 height 12
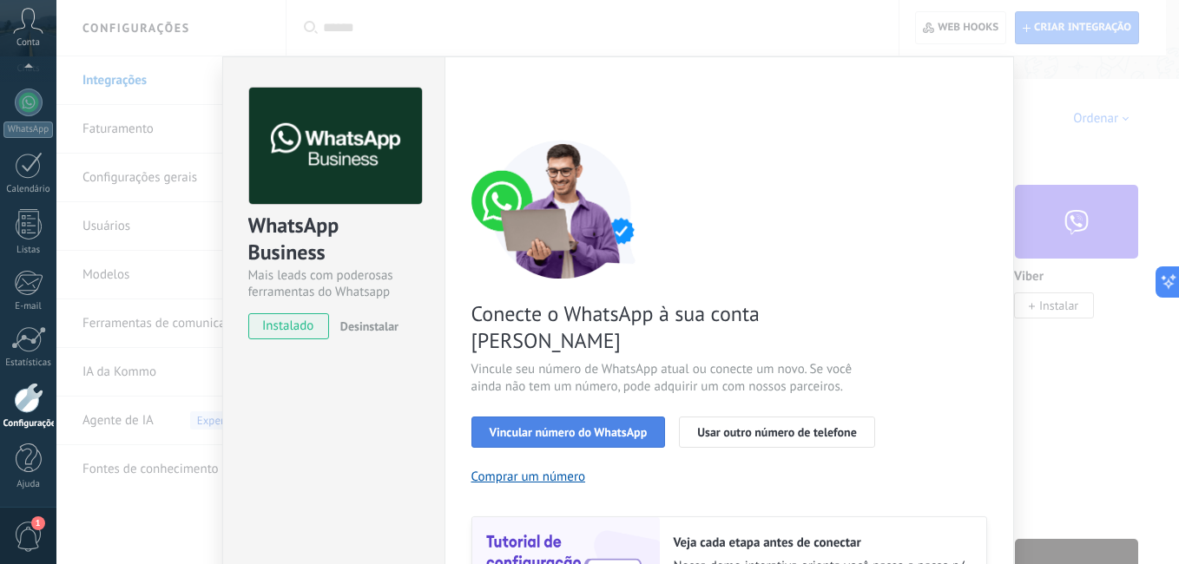
click at [633, 417] on button "Vincular número do WhatsApp" at bounding box center [568, 432] width 194 height 31
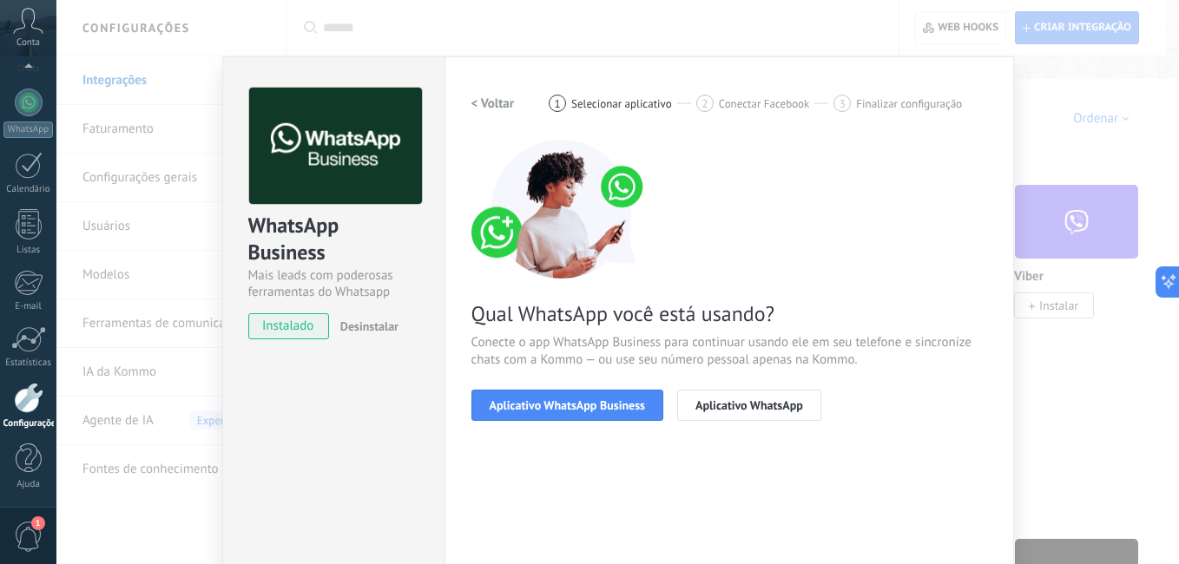
click at [584, 381] on div "Qual WhatsApp você está usando? Conecte o app WhatsApp Business para continuar …" at bounding box center [729, 280] width 516 height 281
click at [583, 411] on span "Aplicativo WhatsApp Business" at bounding box center [567, 405] width 155 height 12
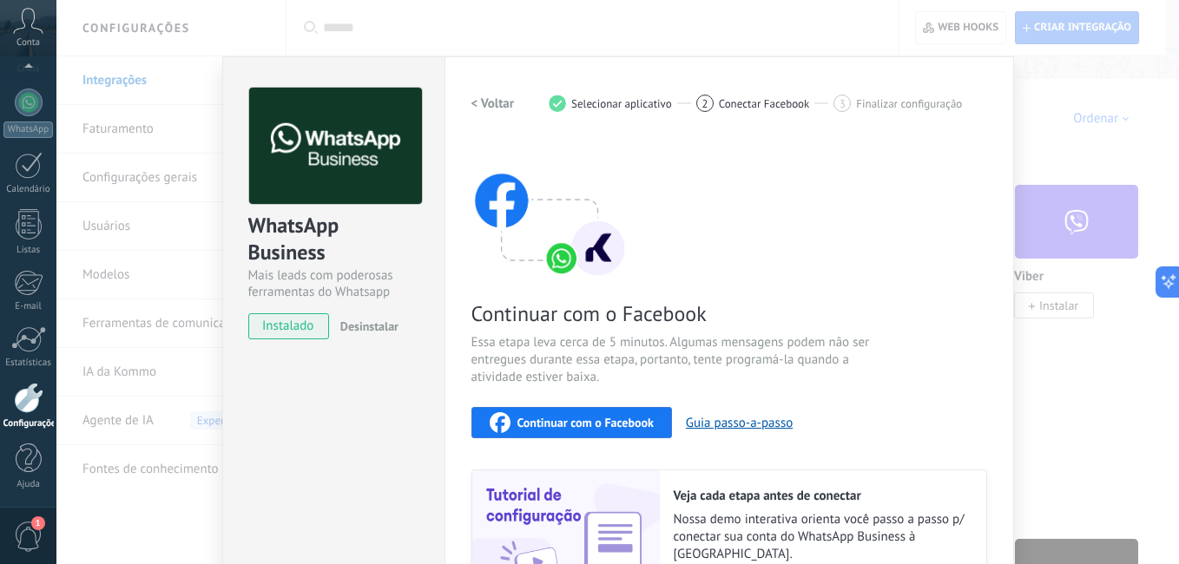
scroll to position [174, 0]
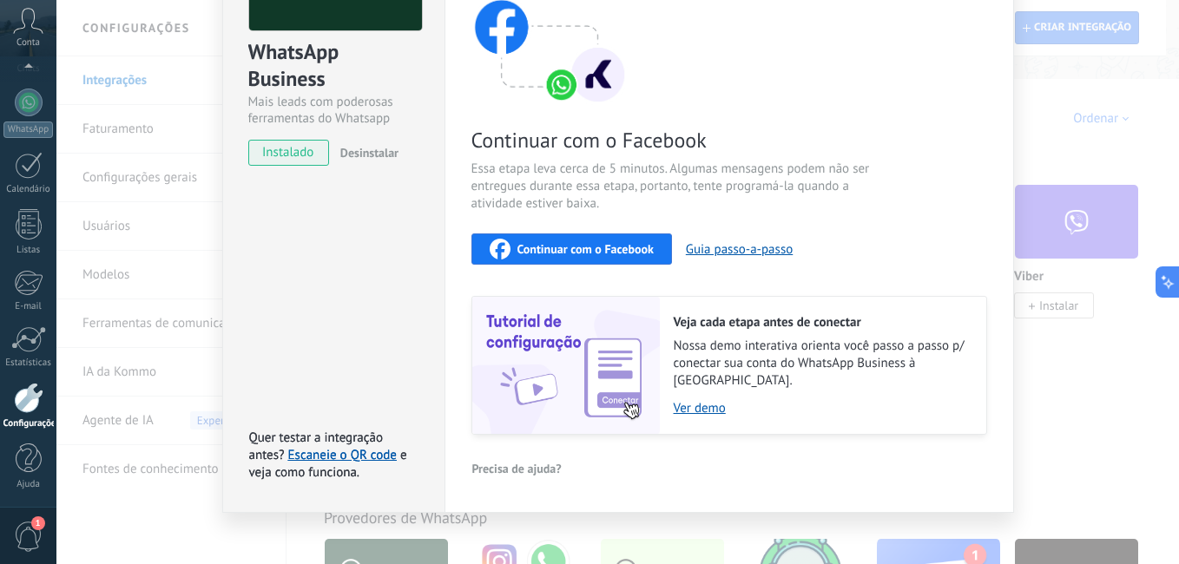
click at [542, 229] on div "Continuar com o Facebook Essa etapa leva cerca de 5 minutos. Algumas mensagens …" at bounding box center [729, 200] width 516 height 469
click at [563, 266] on div "Continuar com o Facebook Essa etapa leva cerca de 5 minutos. Algumas mensagens …" at bounding box center [729, 200] width 516 height 469
click at [563, 261] on button "Continuar com o Facebook" at bounding box center [571, 249] width 201 height 31
click at [987, 10] on div "Configurações Autorização Esta aba registra os usuários que permitiram acesso à…" at bounding box center [728, 198] width 569 height 630
